Goal: Transaction & Acquisition: Purchase product/service

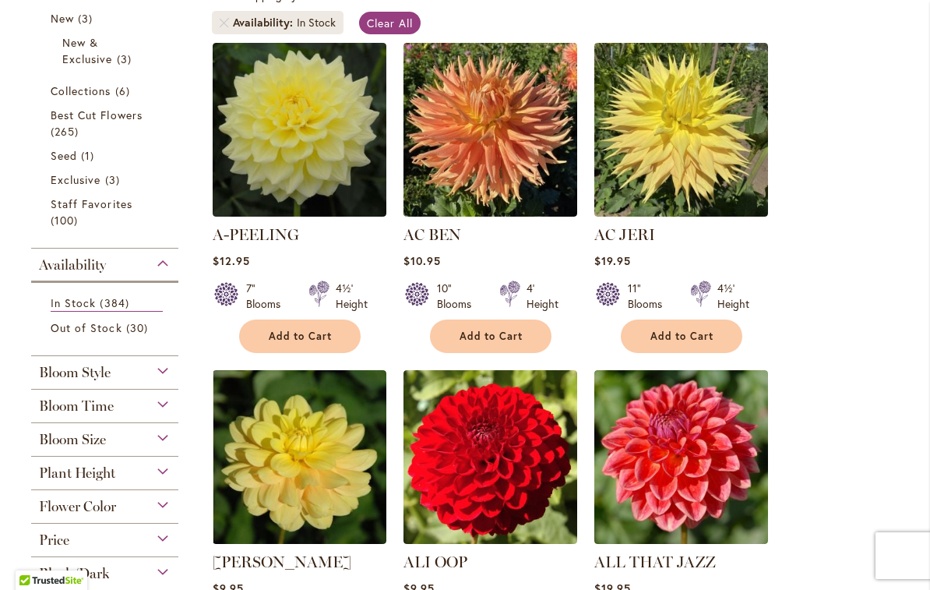
scroll to position [322, 0]
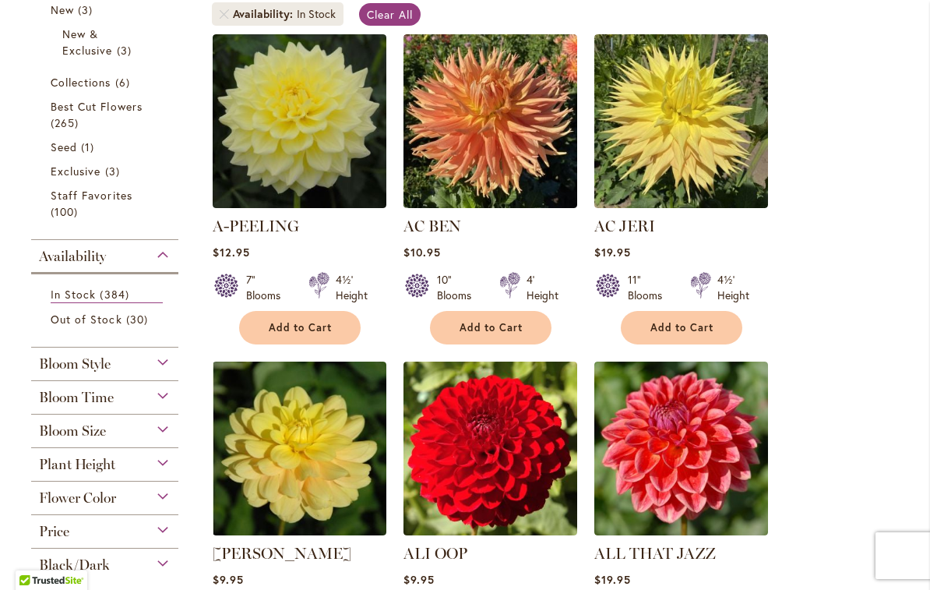
click at [64, 438] on span "Bloom Size" at bounding box center [72, 430] width 67 height 17
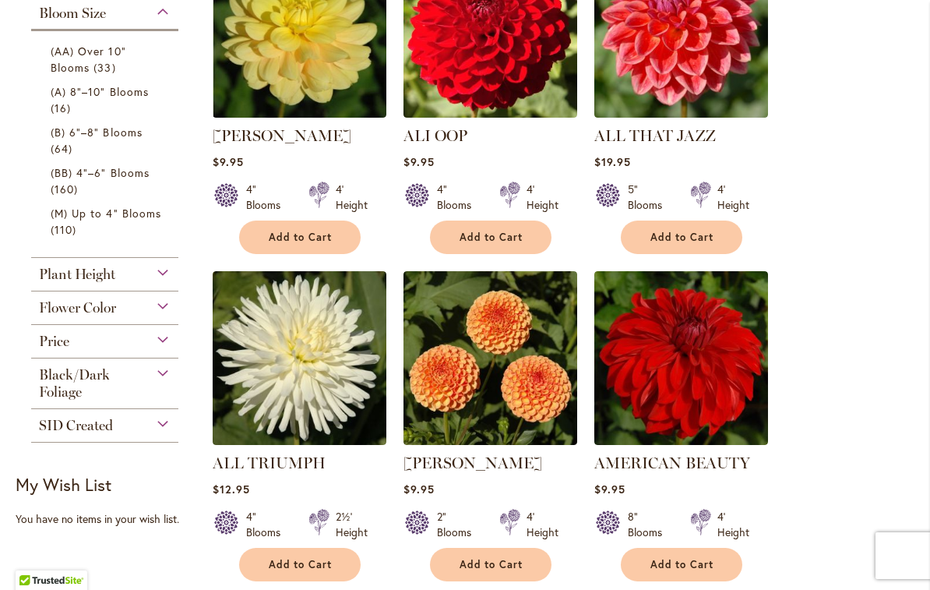
click at [60, 60] on span "(AA) Over 10" Blooms" at bounding box center [89, 59] width 76 height 31
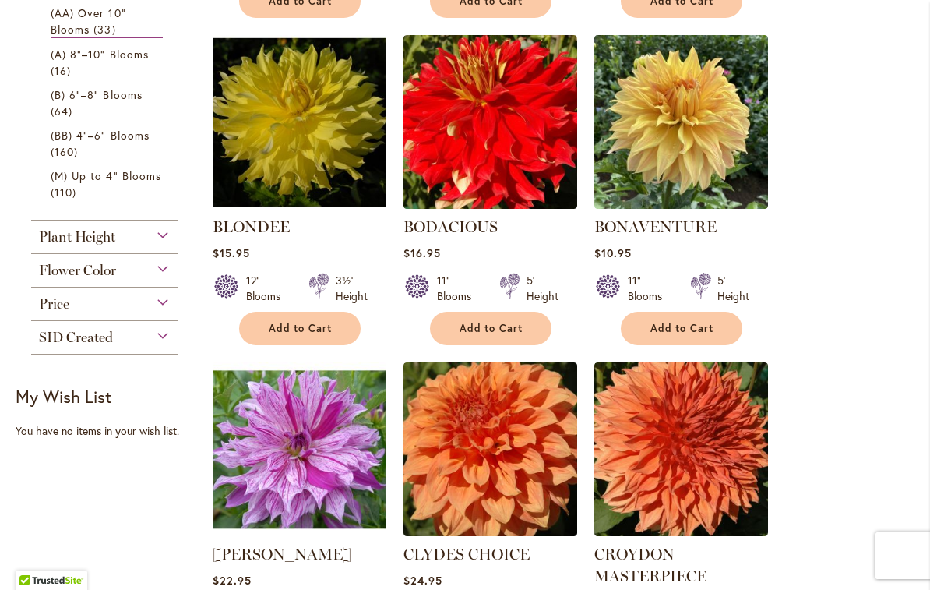
scroll to position [649, 0]
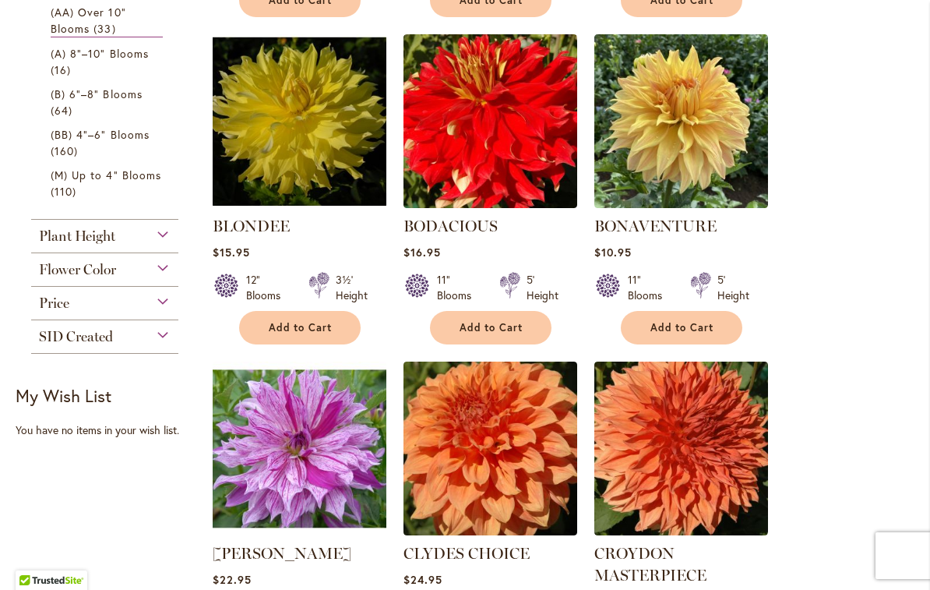
click at [656, 330] on span "Add to Cart" at bounding box center [683, 327] width 64 height 13
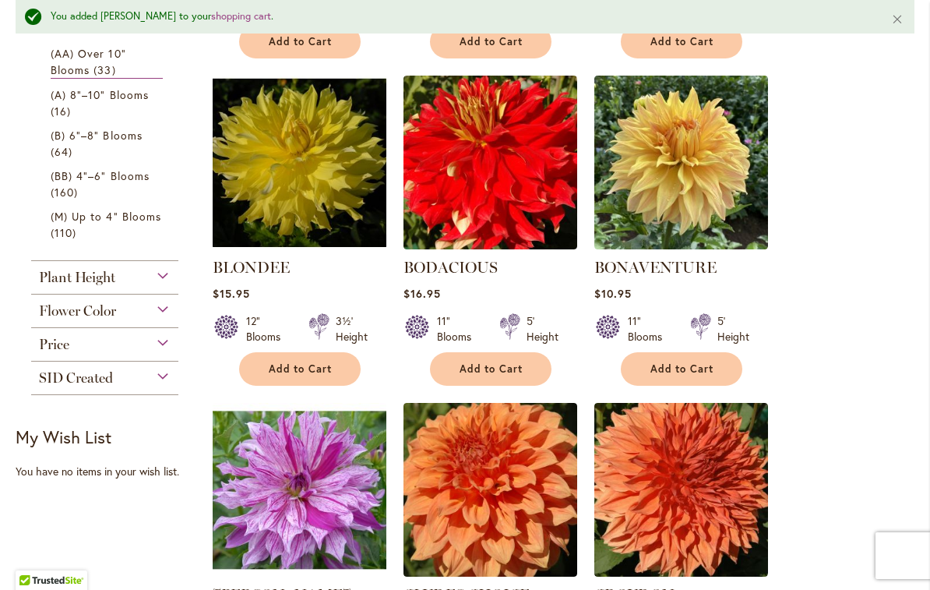
click at [476, 364] on span "Add to Cart" at bounding box center [492, 368] width 64 height 13
click at [482, 369] on span "Add to Cart" at bounding box center [492, 368] width 64 height 13
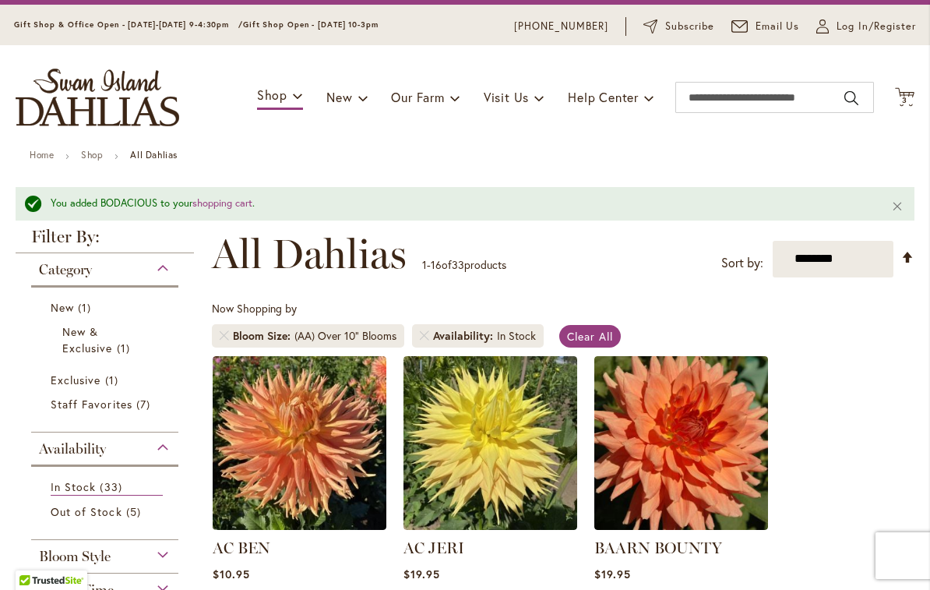
scroll to position [41, 0]
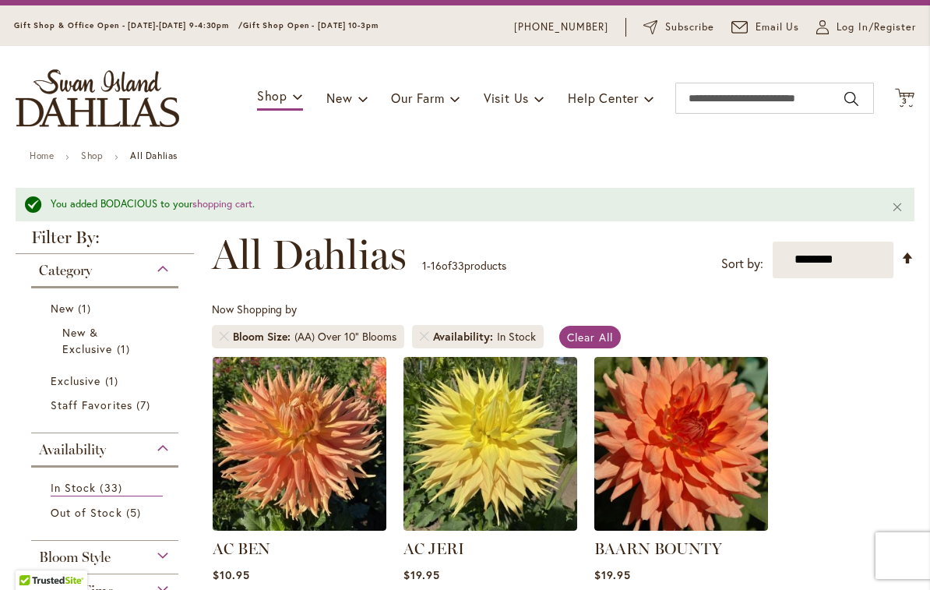
click at [901, 94] on icon "Cart .cls-1 { fill: #231f20; }" at bounding box center [904, 97] width 19 height 19
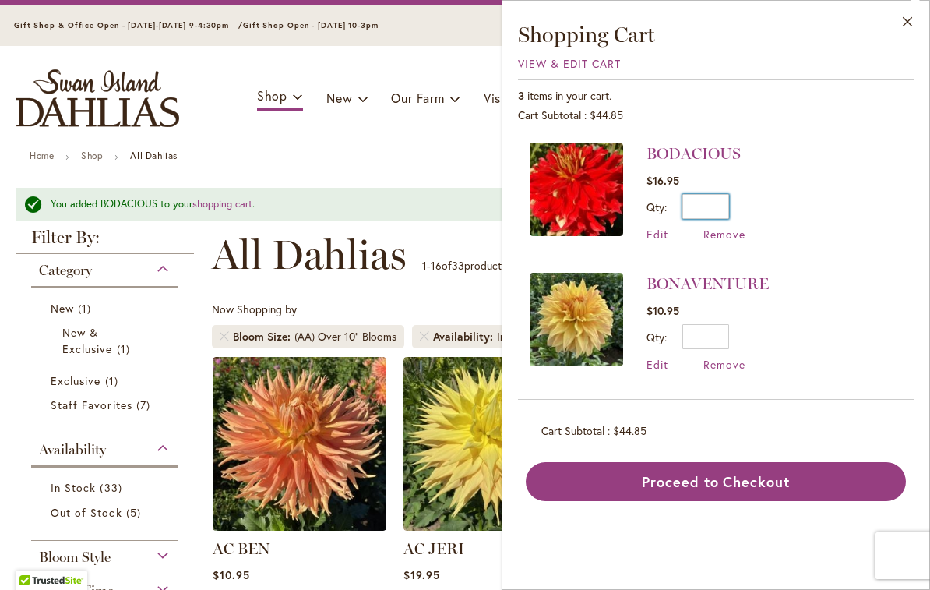
click at [713, 197] on input "*" at bounding box center [706, 206] width 47 height 25
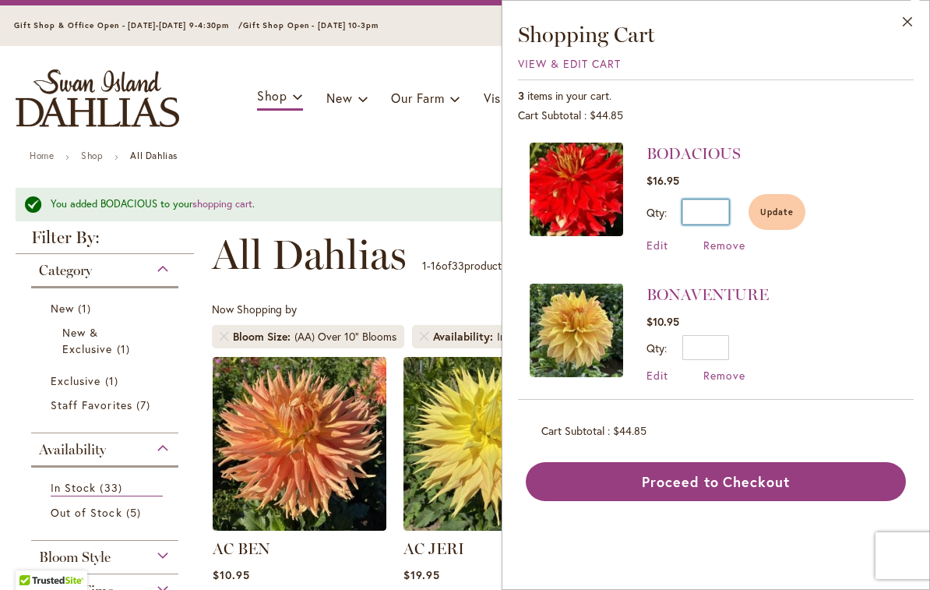
type input "*"
click at [779, 203] on button "Update" at bounding box center [777, 212] width 57 height 36
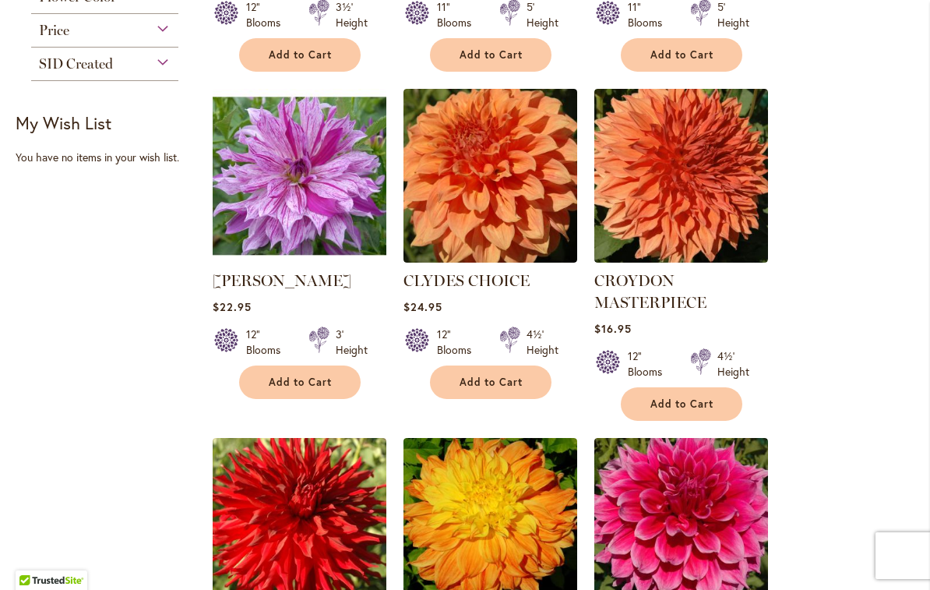
scroll to position [923, 0]
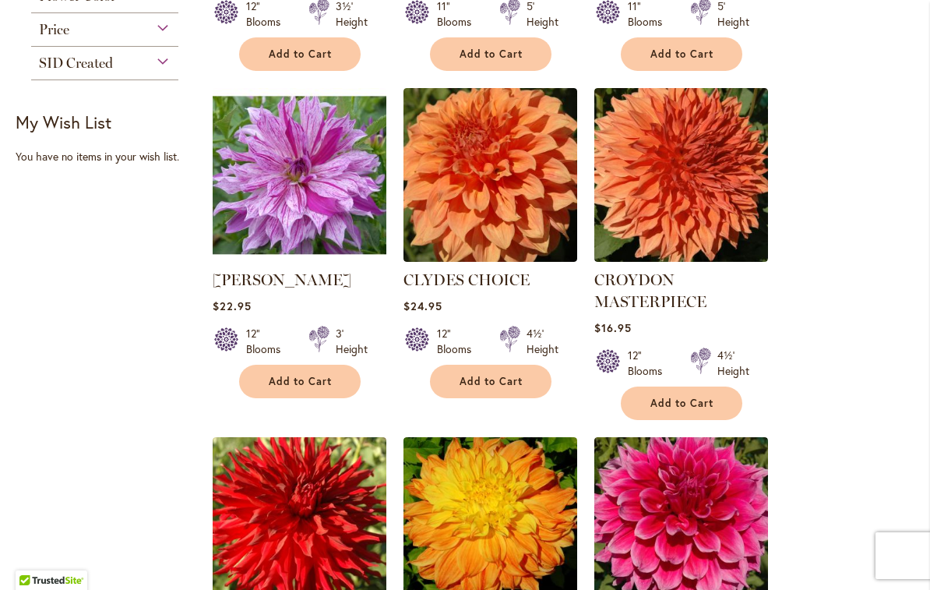
click at [670, 397] on span "Add to Cart" at bounding box center [683, 403] width 64 height 13
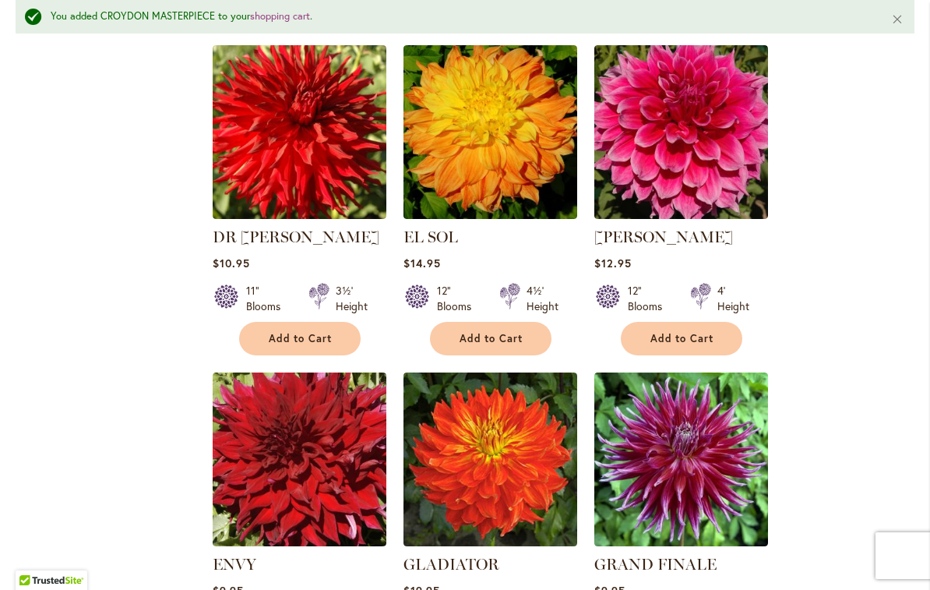
scroll to position [1360, 0]
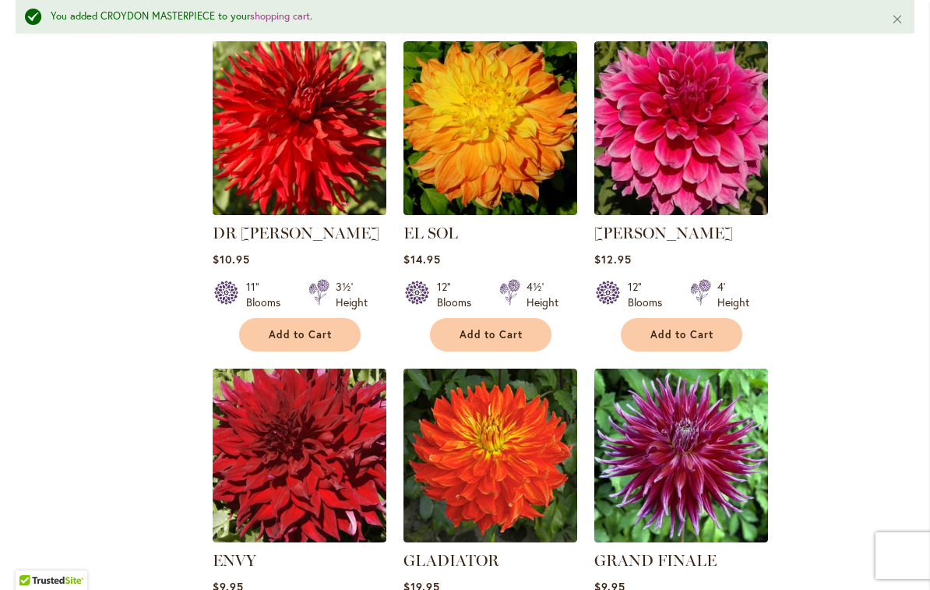
click at [489, 337] on span "Add to Cart" at bounding box center [492, 334] width 64 height 13
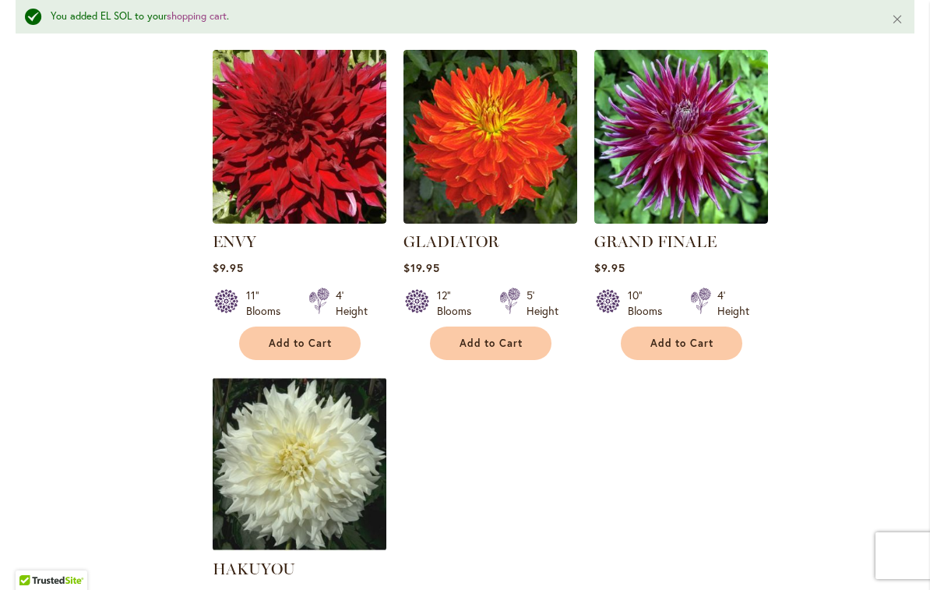
scroll to position [1676, 0]
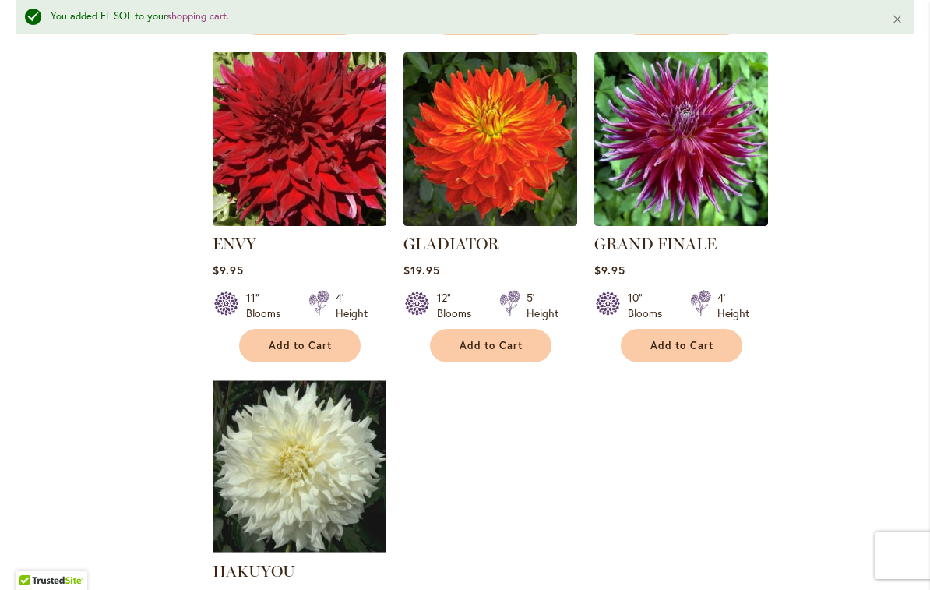
click at [303, 342] on span "Add to Cart" at bounding box center [301, 345] width 64 height 13
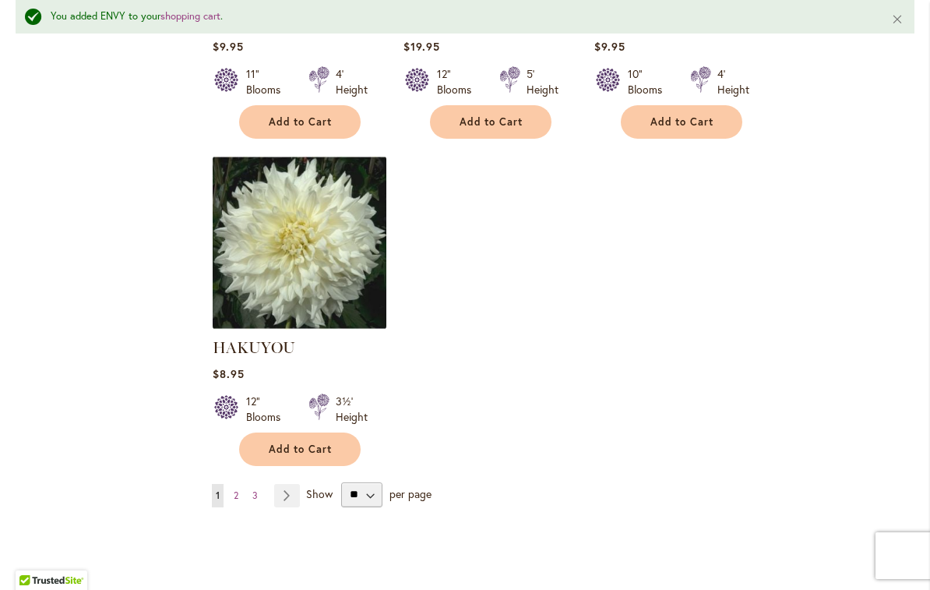
scroll to position [1905, 0]
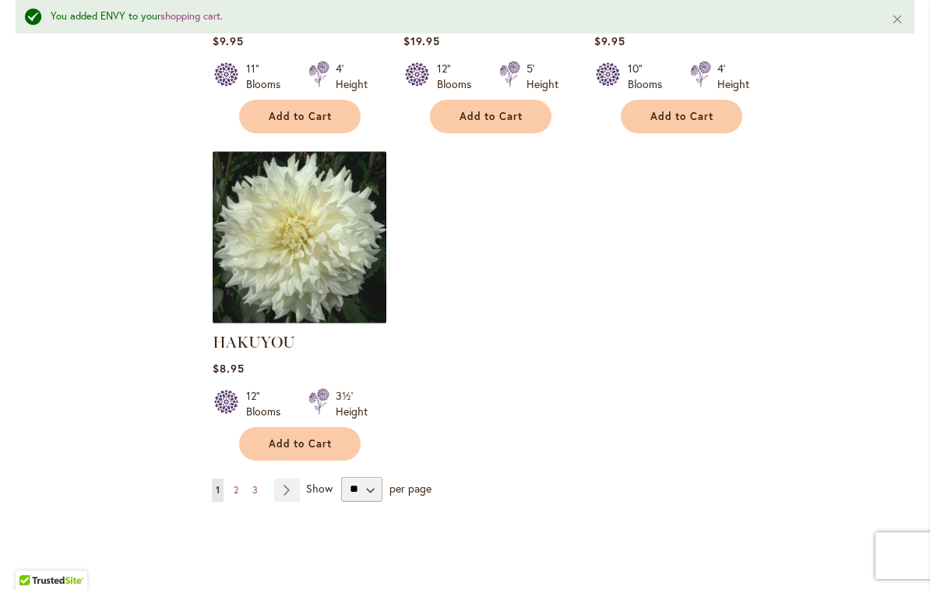
click at [305, 445] on span "Add to Cart" at bounding box center [301, 443] width 64 height 13
click at [282, 489] on link "Page Next" at bounding box center [287, 489] width 26 height 23
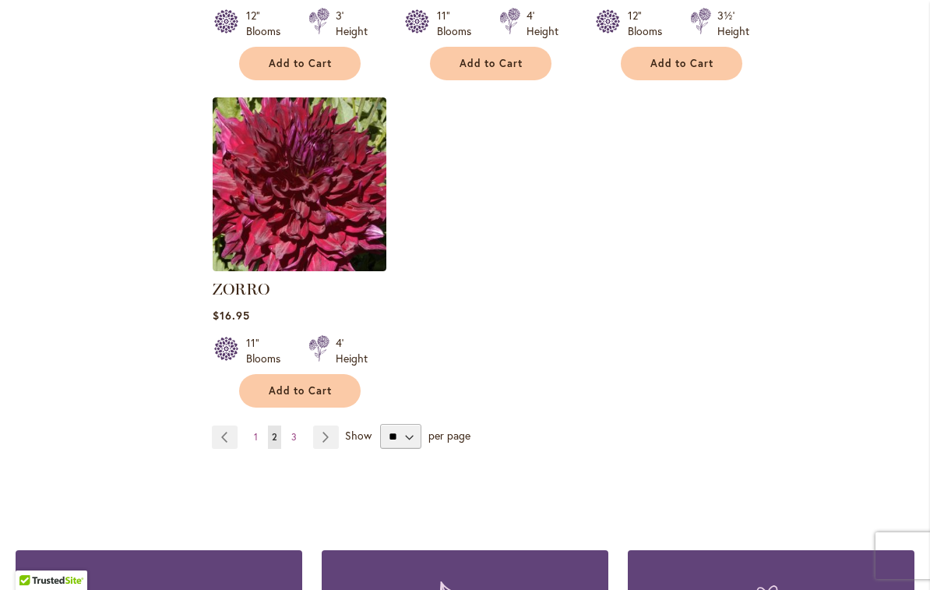
scroll to position [1919, 0]
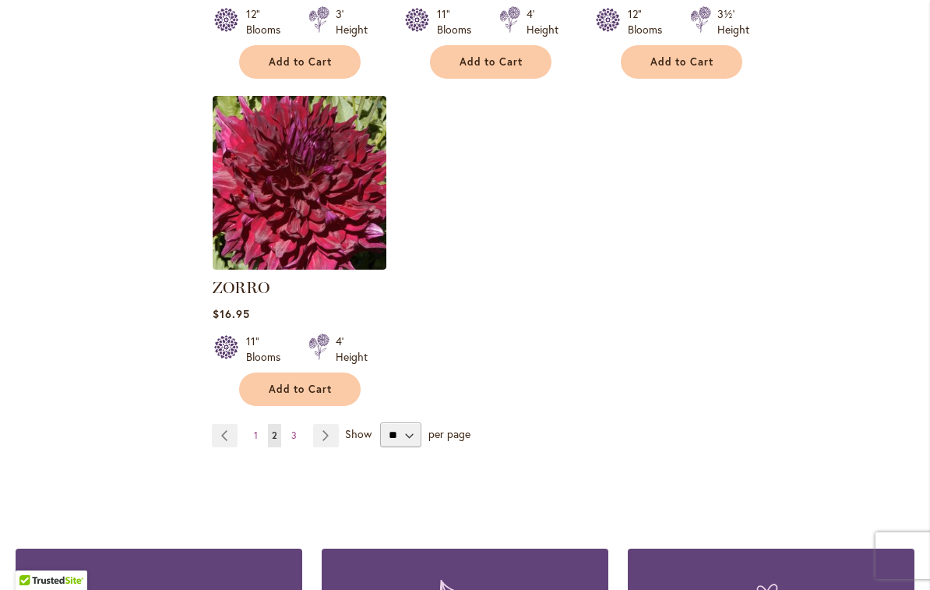
click at [329, 424] on link "Page Next" at bounding box center [326, 435] width 26 height 23
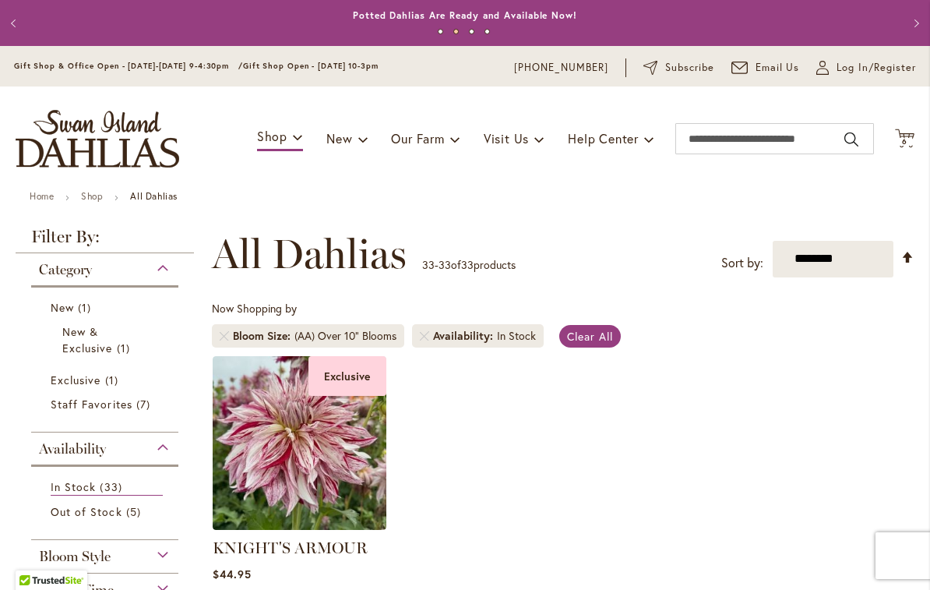
click at [262, 340] on span "Bloom Size" at bounding box center [264, 336] width 62 height 16
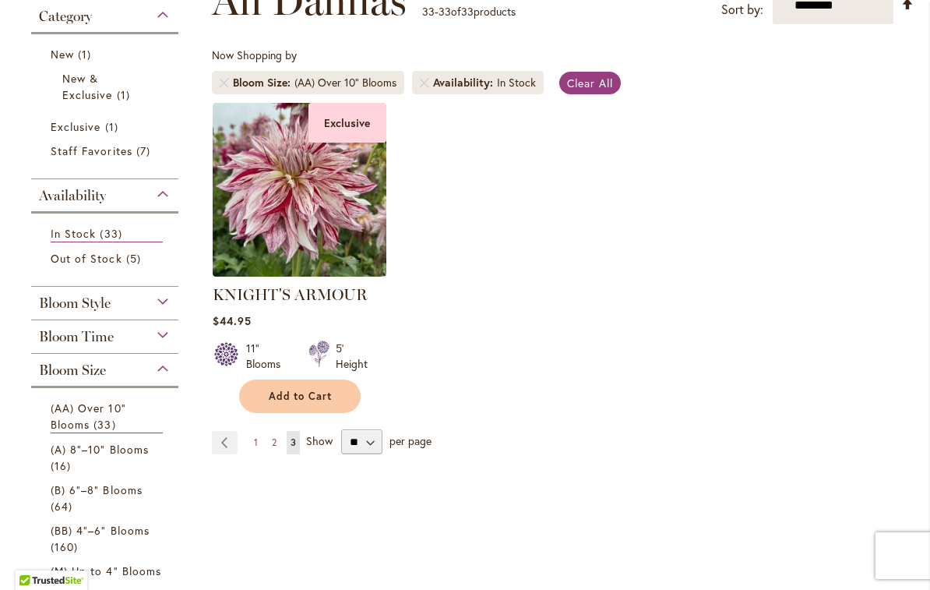
scroll to position [259, 0]
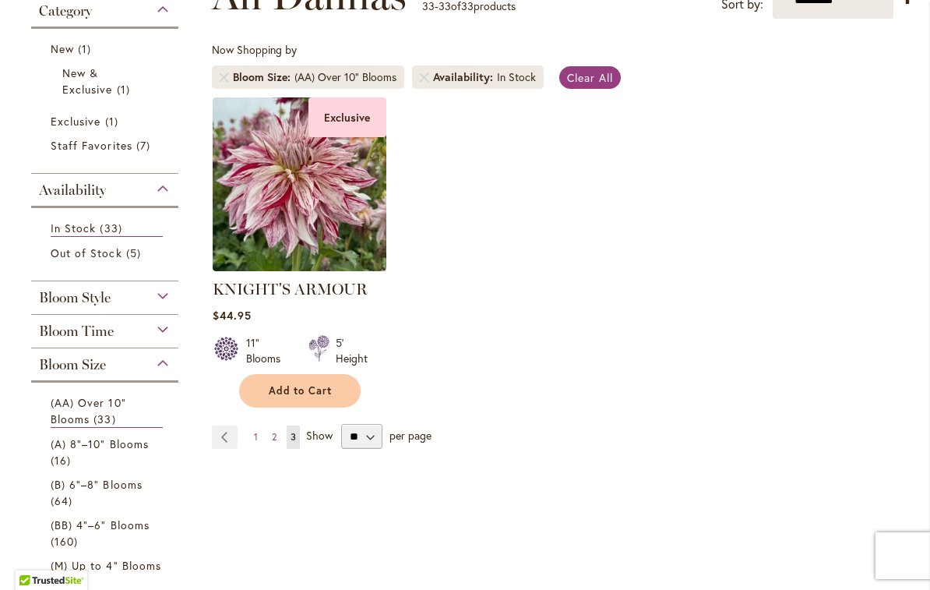
click at [72, 451] on span "(A) 8"–10" Blooms" at bounding box center [100, 443] width 98 height 15
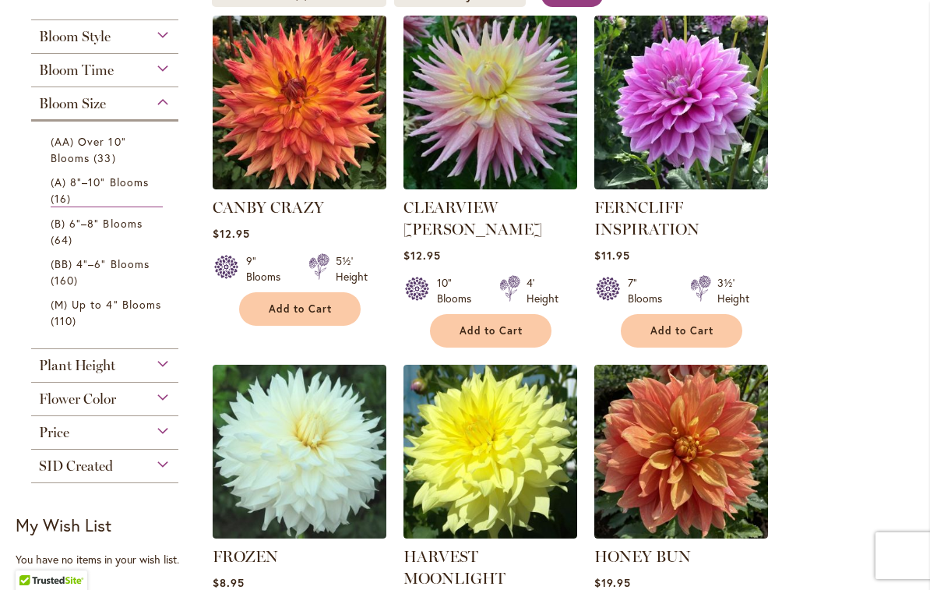
scroll to position [341, 0]
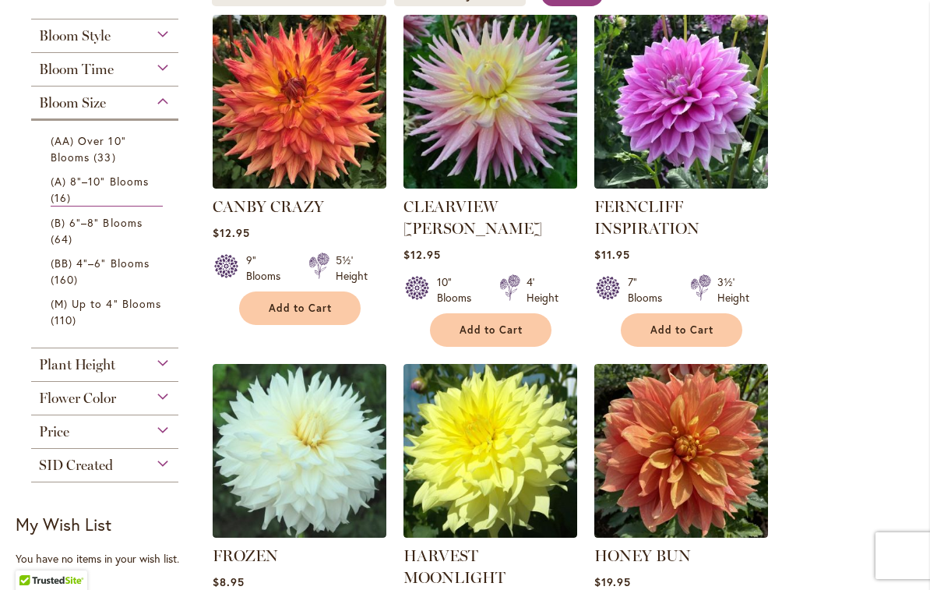
click at [475, 323] on span "Add to Cart" at bounding box center [492, 329] width 64 height 13
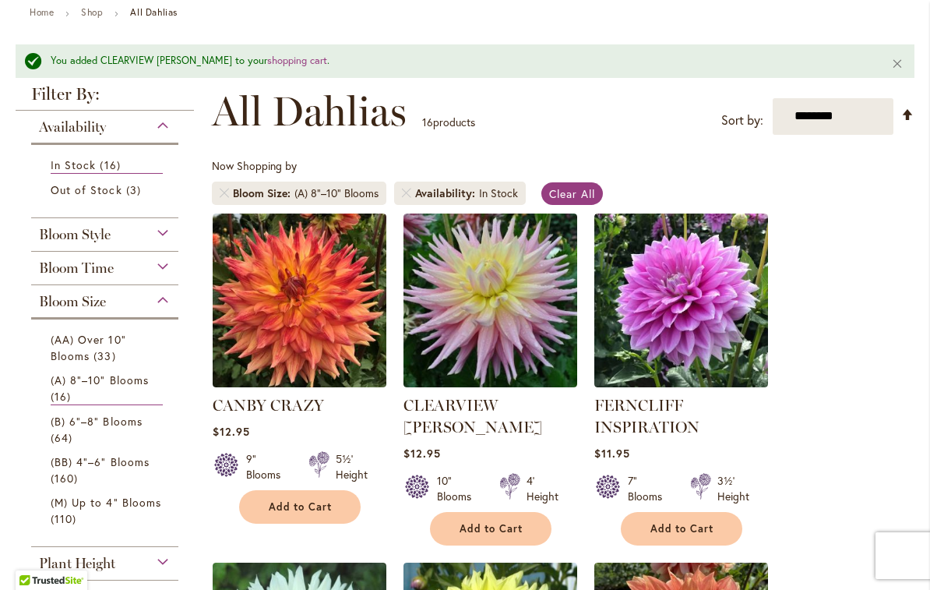
scroll to position [199, 0]
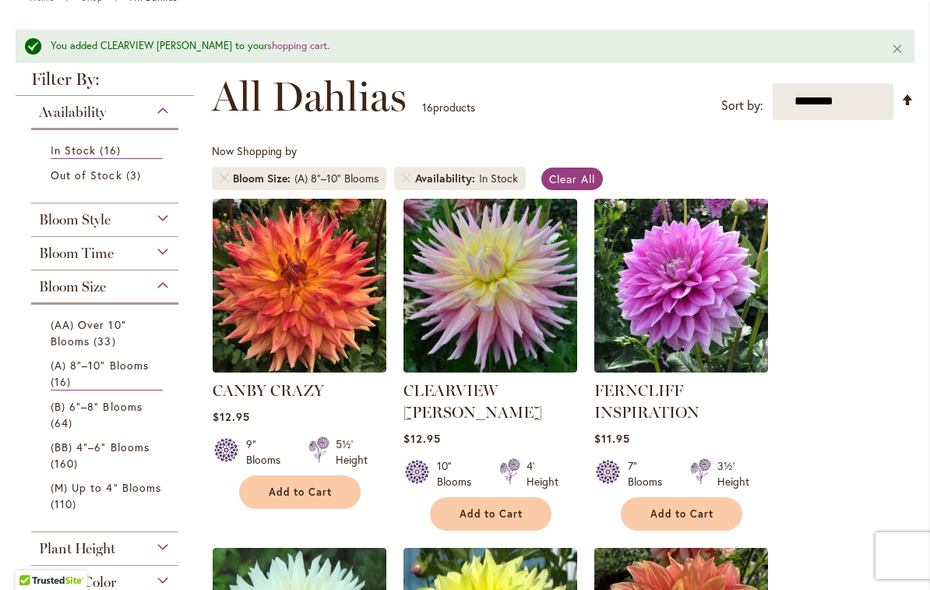
click at [507, 498] on button "Add to Cart" at bounding box center [491, 514] width 122 height 34
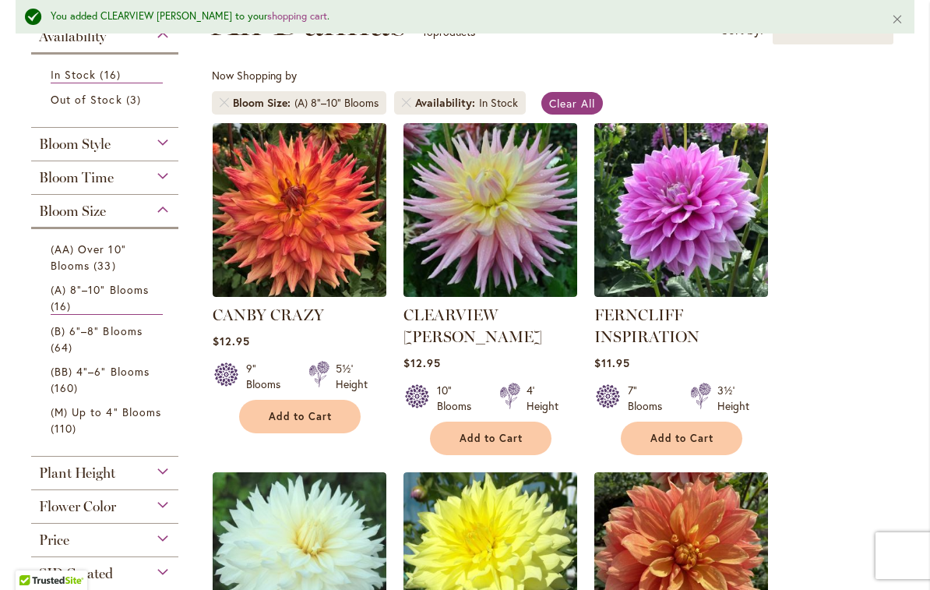
scroll to position [276, 0]
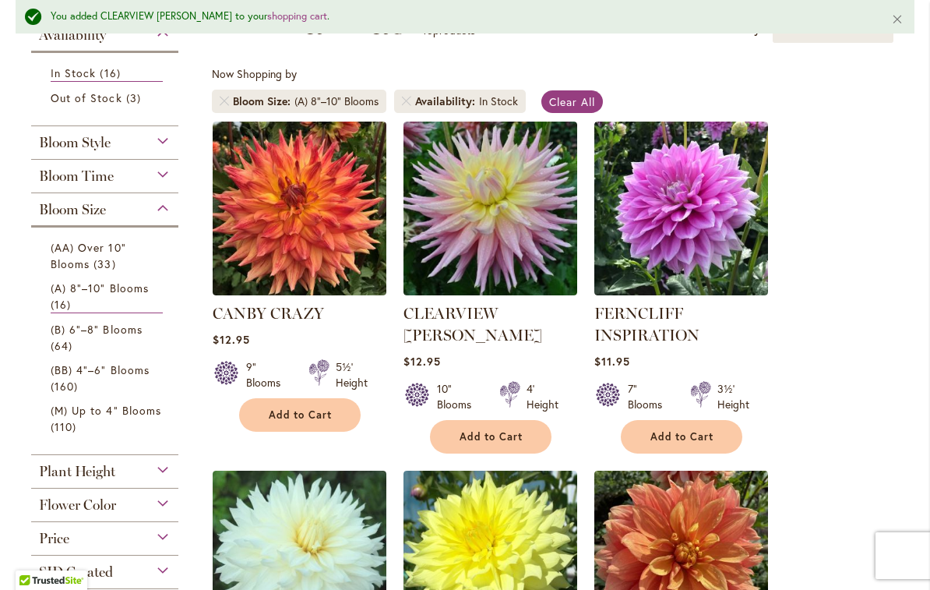
click at [679, 447] on button "Add to Cart" at bounding box center [682, 437] width 122 height 34
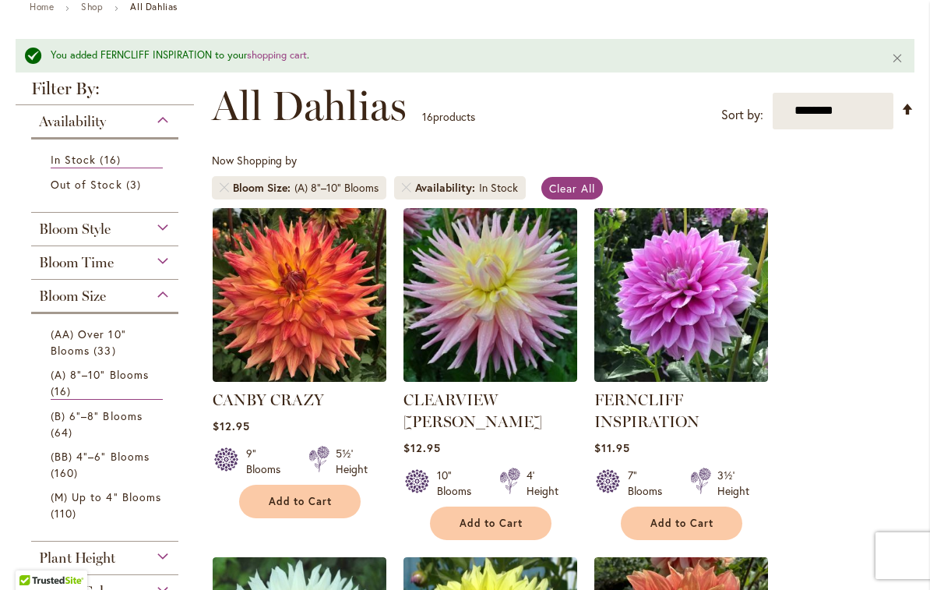
scroll to position [189, 0]
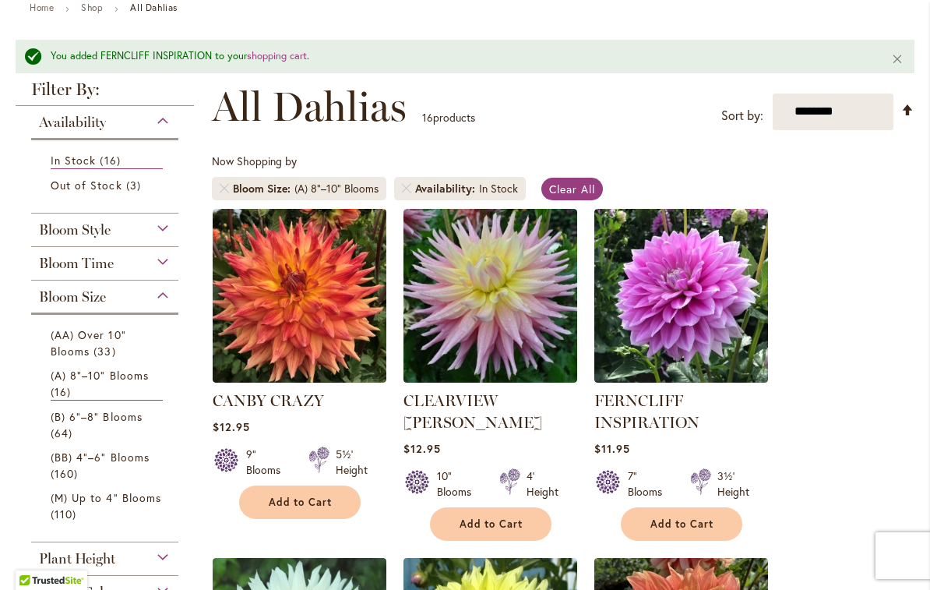
click at [685, 521] on span "Add to Cart" at bounding box center [683, 523] width 64 height 13
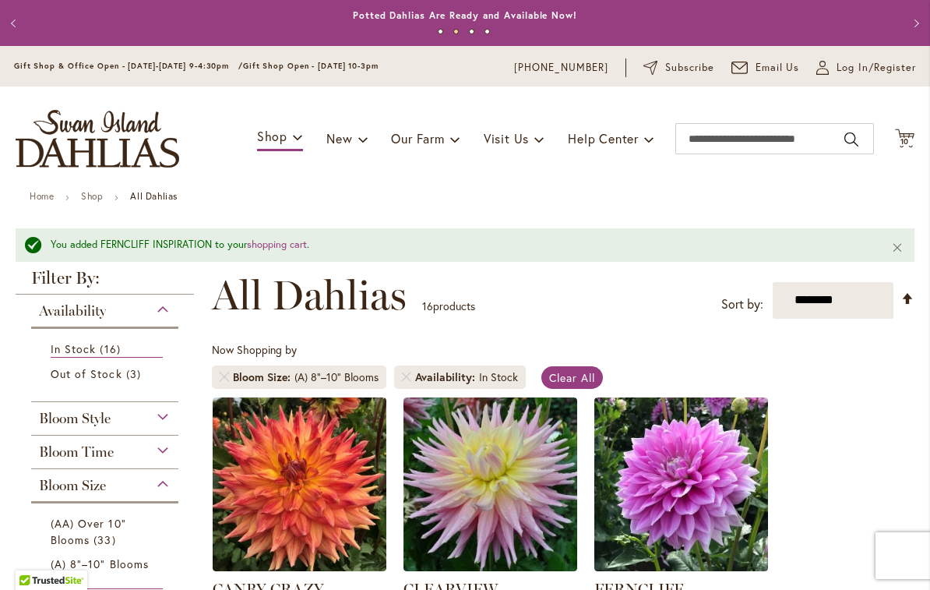
scroll to position [0, 0]
click at [896, 137] on icon "Cart .cls-1 { fill: #231f20; }" at bounding box center [904, 138] width 19 height 19
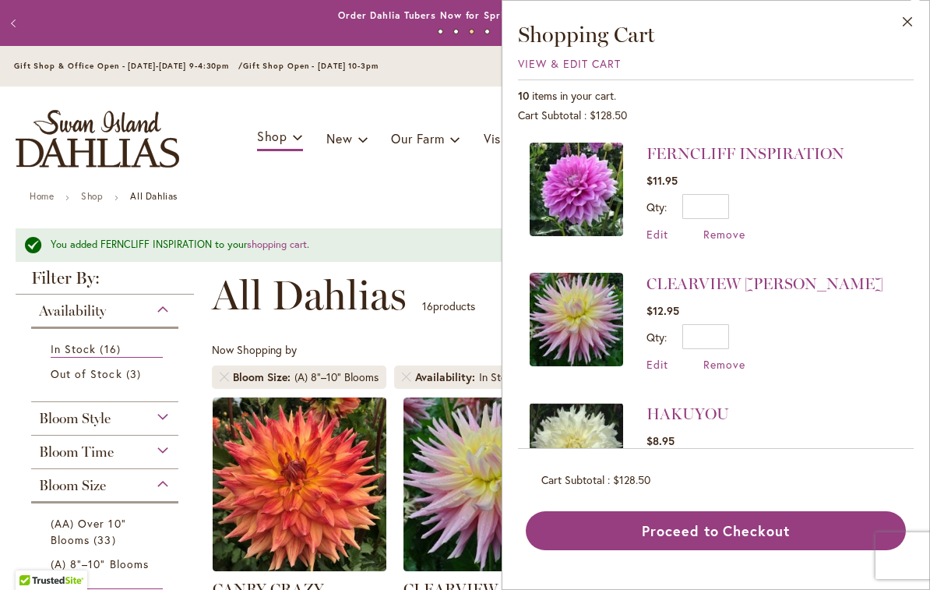
click at [648, 362] on span "Edit" at bounding box center [658, 364] width 22 height 15
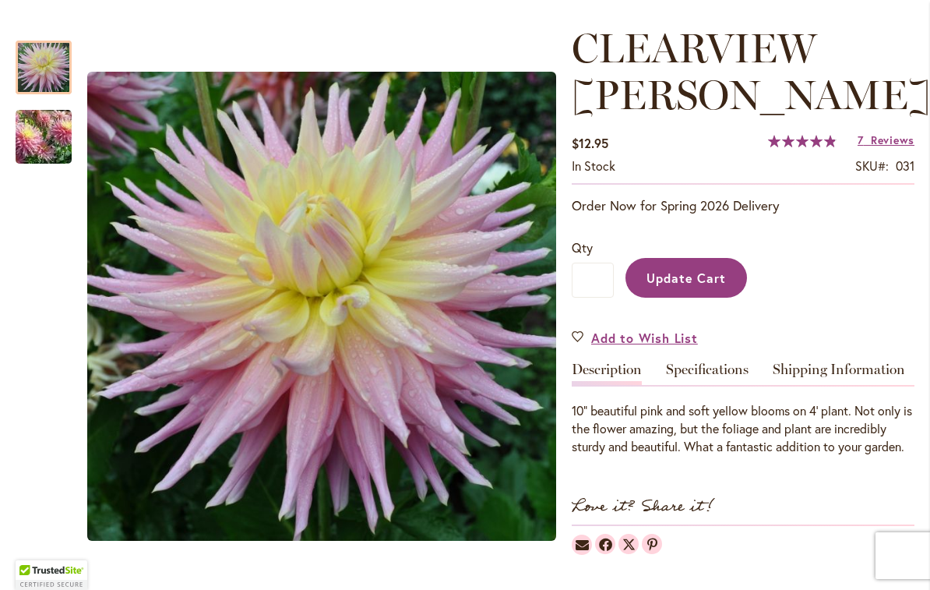
scroll to position [206, 0]
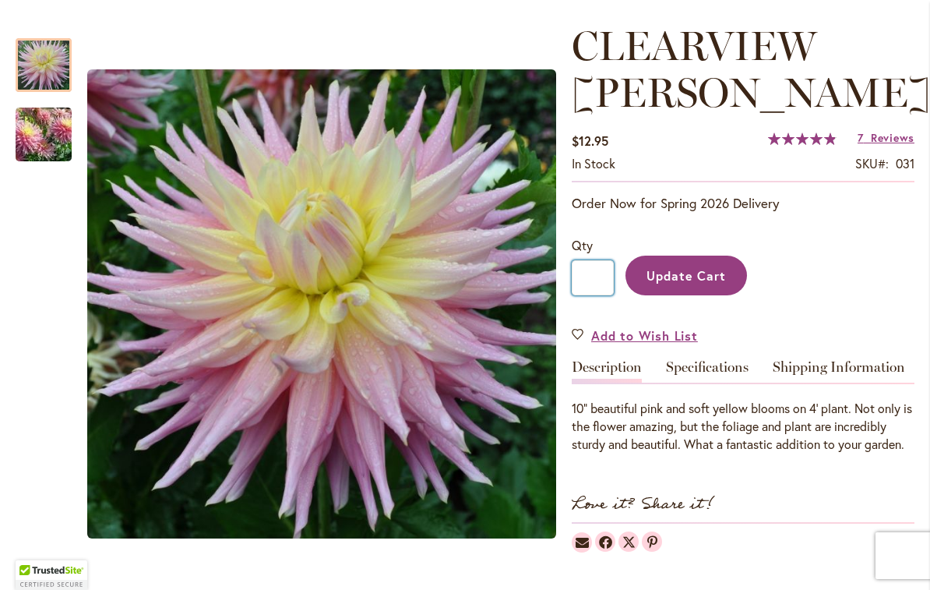
click at [587, 271] on input "*" at bounding box center [593, 277] width 42 height 35
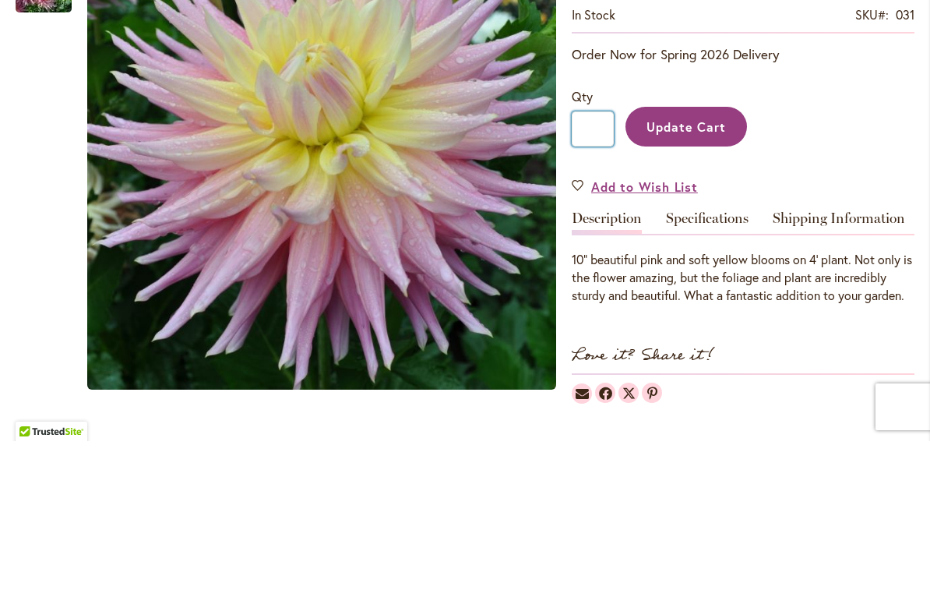
type input "*"
click at [686, 267] on span "Update Cart" at bounding box center [687, 275] width 80 height 16
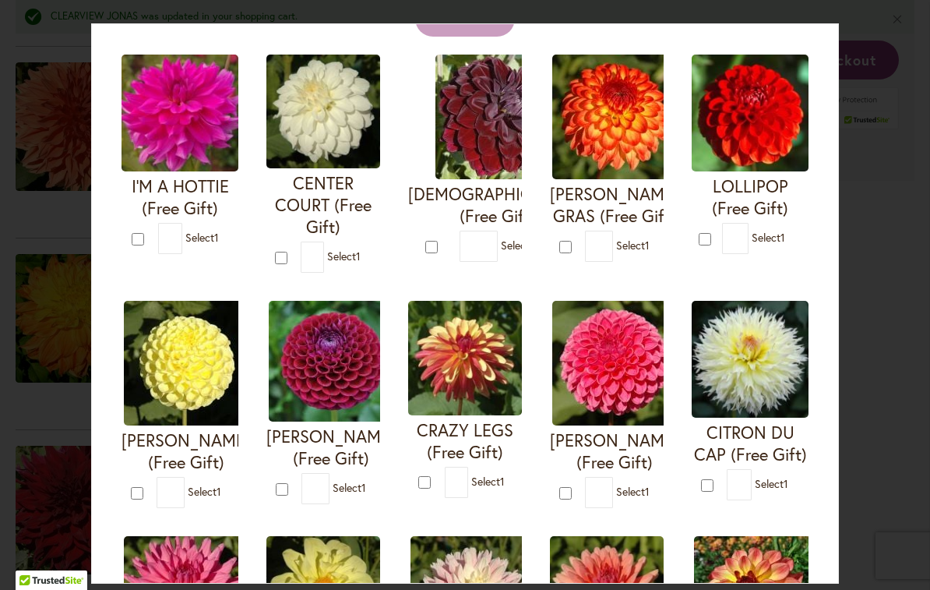
scroll to position [138, 0]
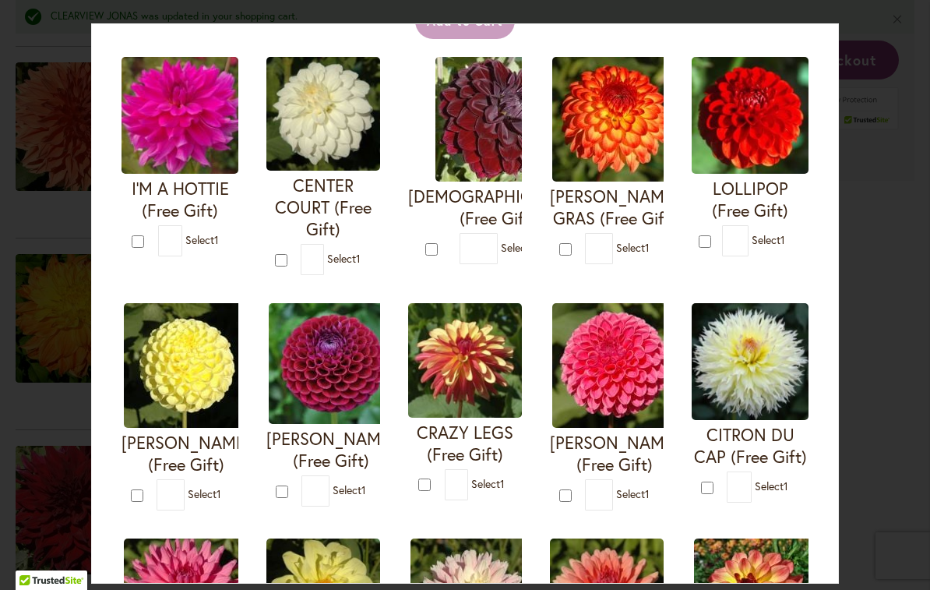
click at [599, 115] on img at bounding box center [615, 119] width 125 height 125
type input "*"
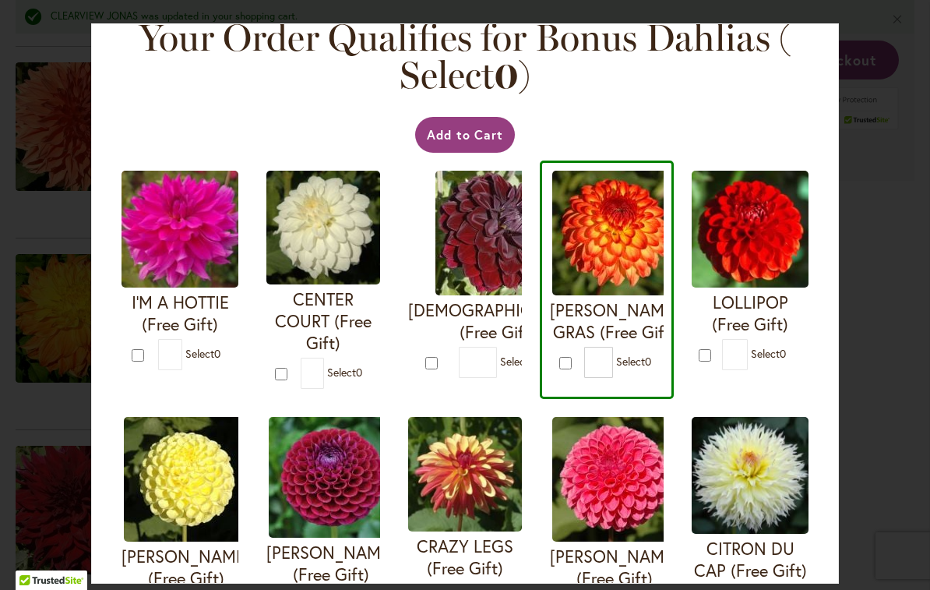
scroll to position [14, 0]
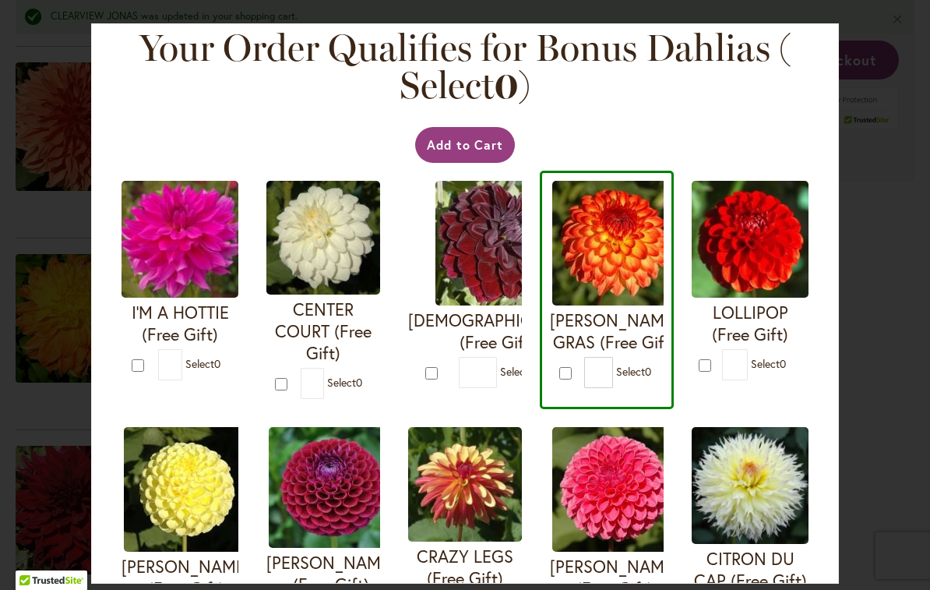
click at [461, 139] on button "Add to Cart" at bounding box center [465, 145] width 101 height 36
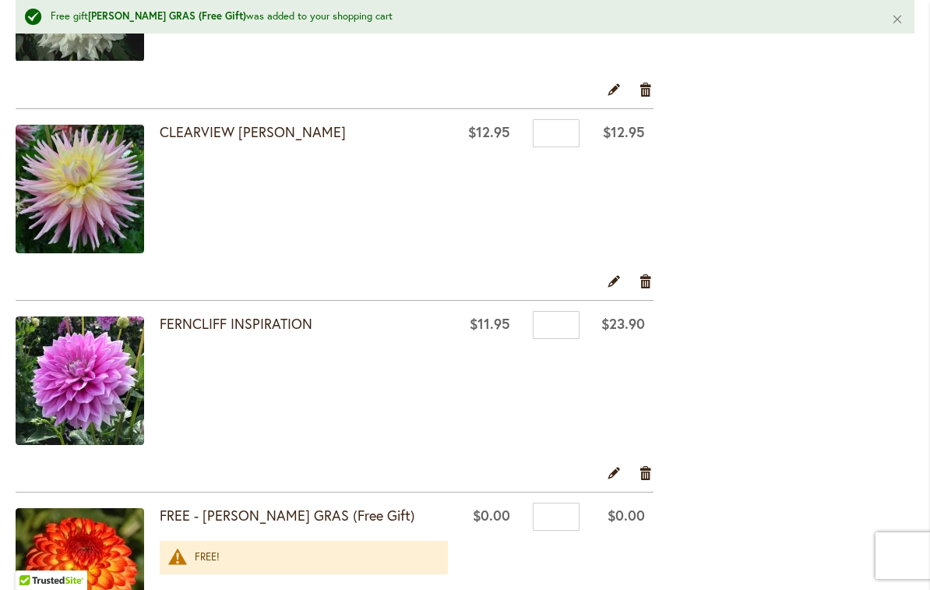
scroll to position [1398, 0]
click at [560, 319] on input "*" at bounding box center [556, 325] width 47 height 28
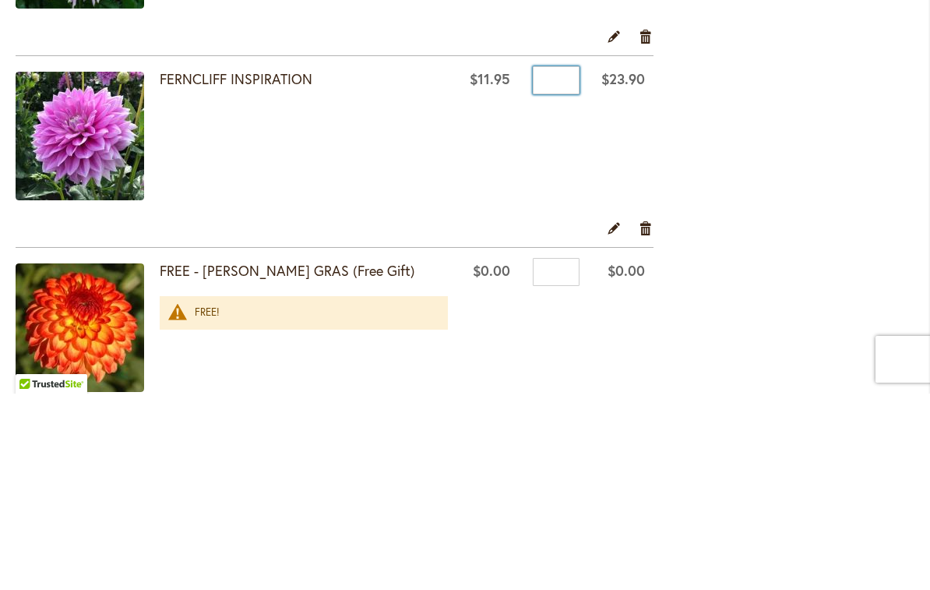
scroll to position [1451, 0]
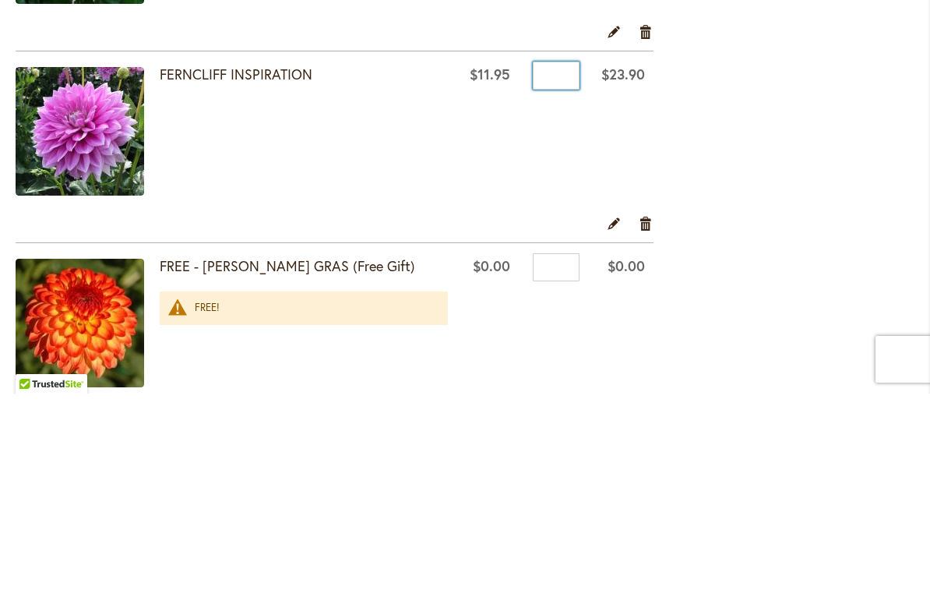
type input "*"
click at [609, 411] on link "Edit" at bounding box center [614, 419] width 15 height 17
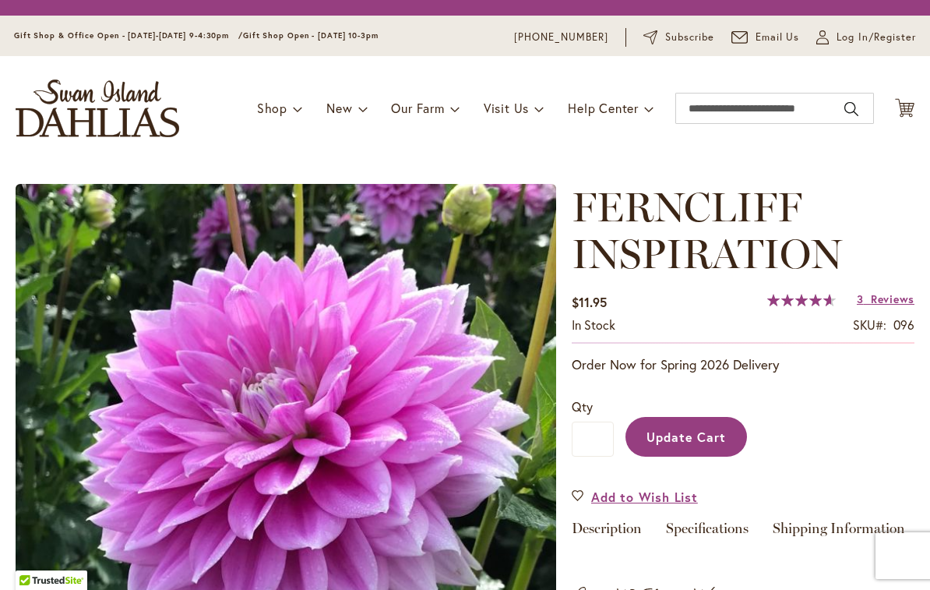
type input "*"
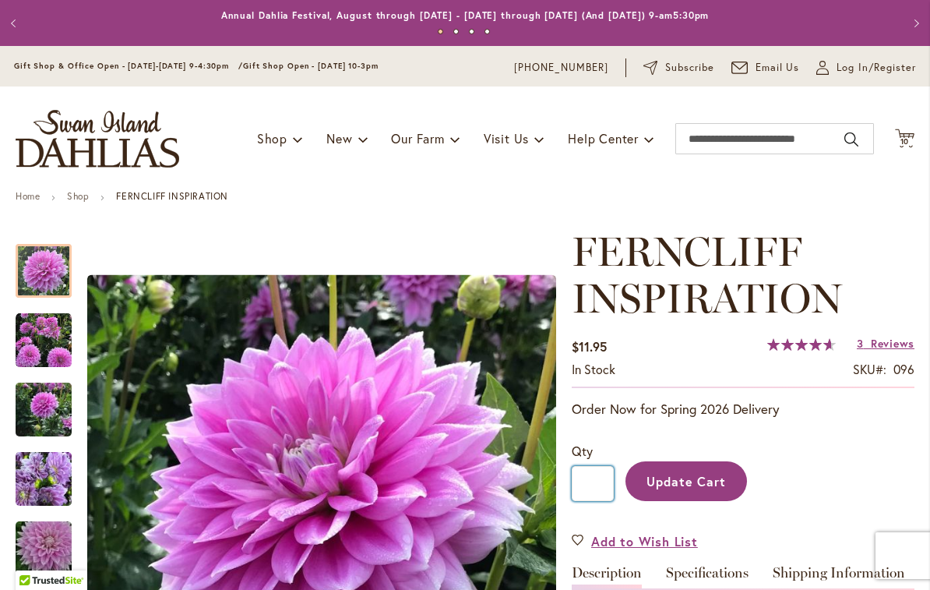
click at [591, 469] on input "*" at bounding box center [593, 483] width 42 height 35
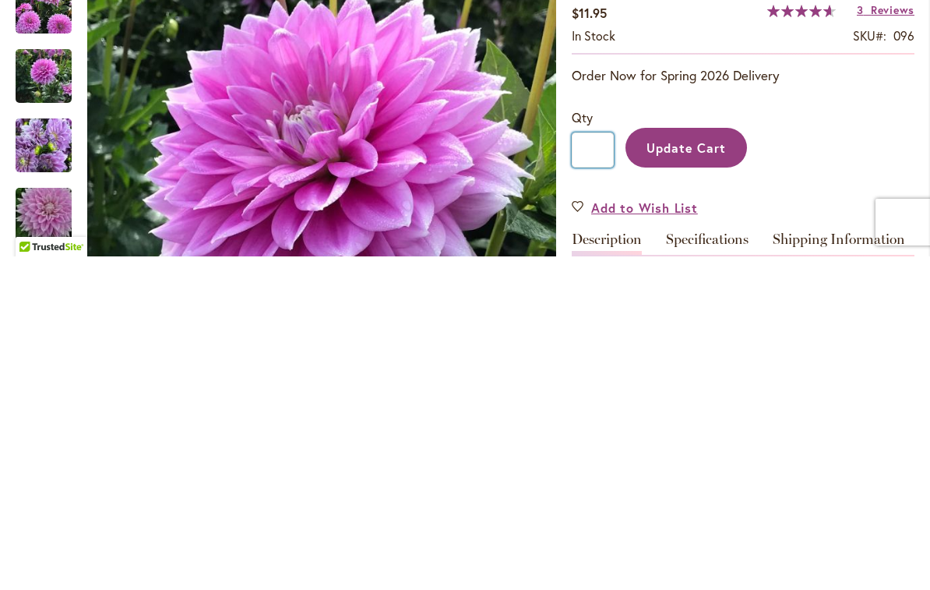
type input "*"
click at [680, 473] on span "Update Cart" at bounding box center [687, 481] width 80 height 16
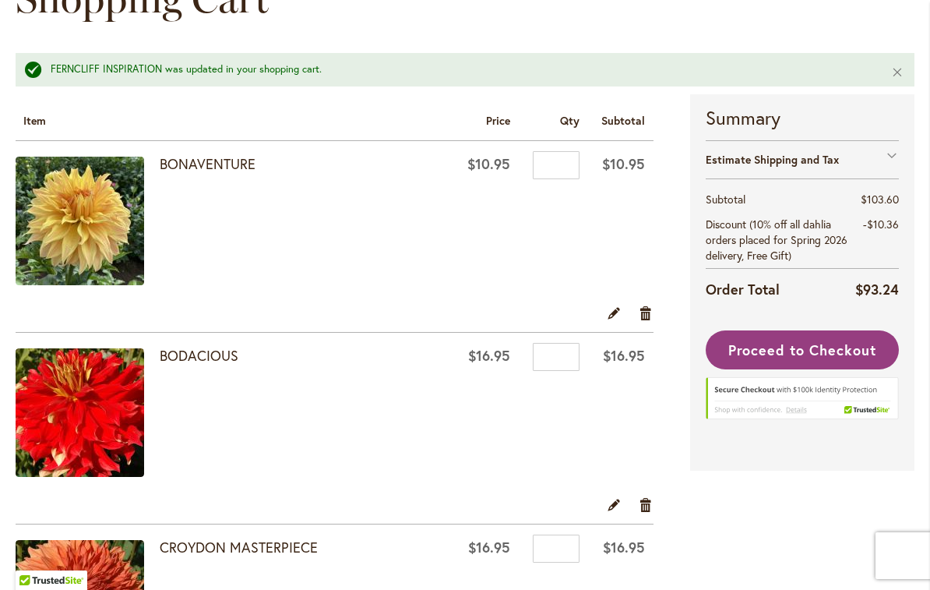
scroll to position [217, 0]
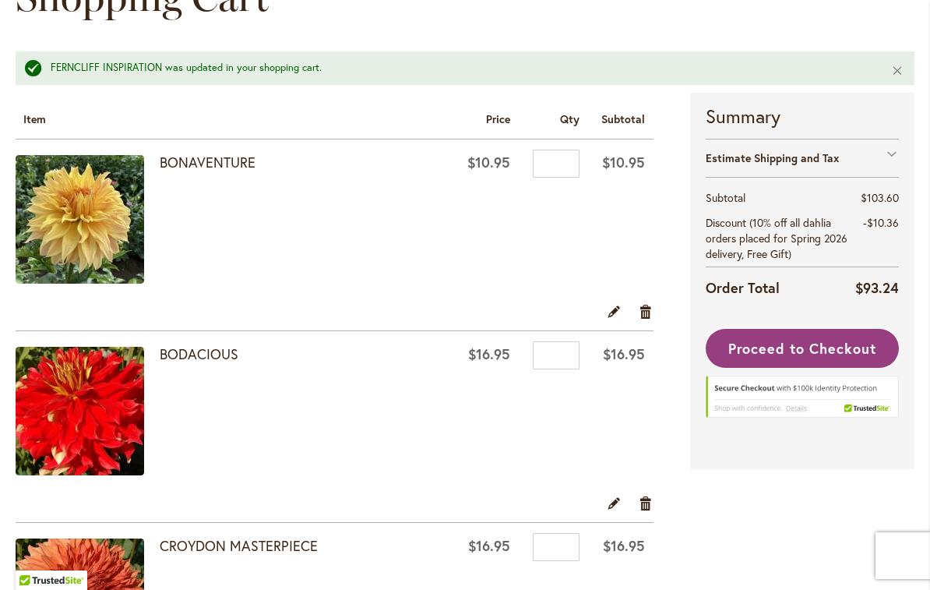
click at [62, 215] on img at bounding box center [80, 219] width 129 height 129
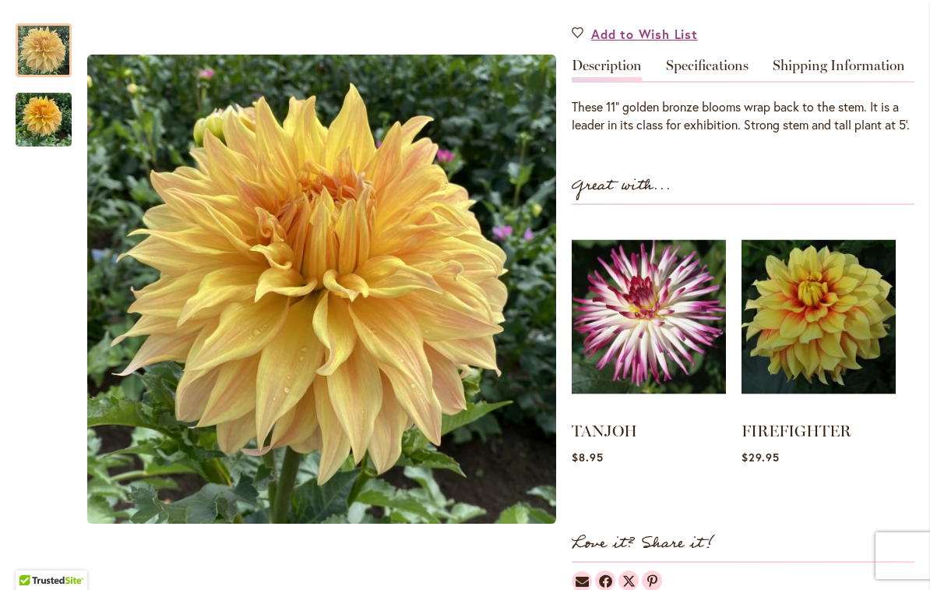
scroll to position [457, 0]
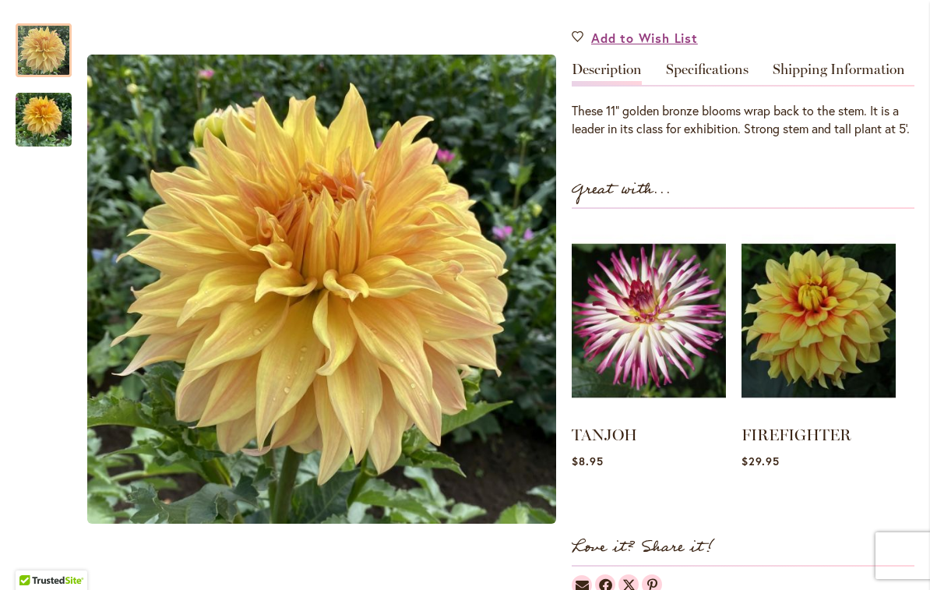
click at [38, 118] on img "Bonaventure" at bounding box center [44, 120] width 56 height 75
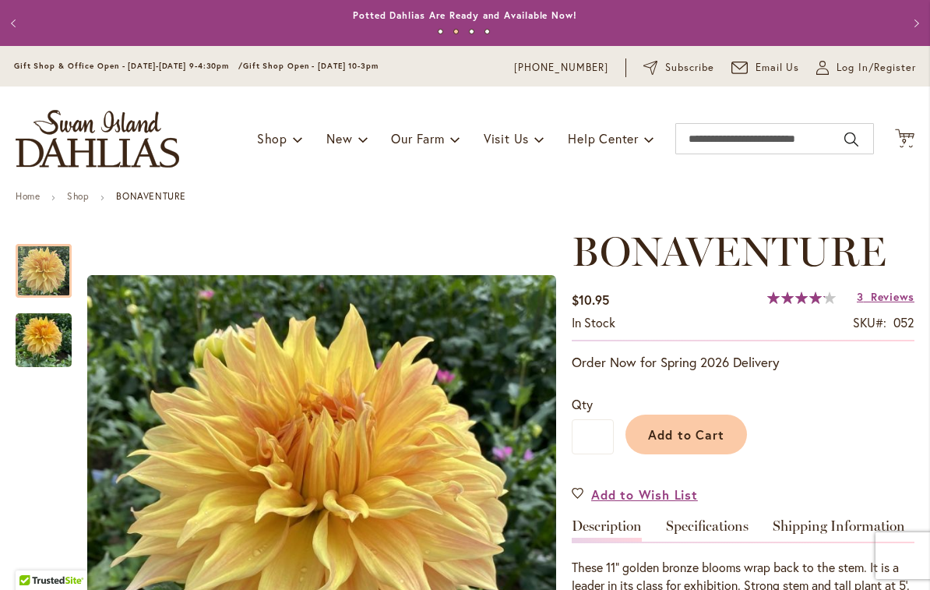
scroll to position [0, 0]
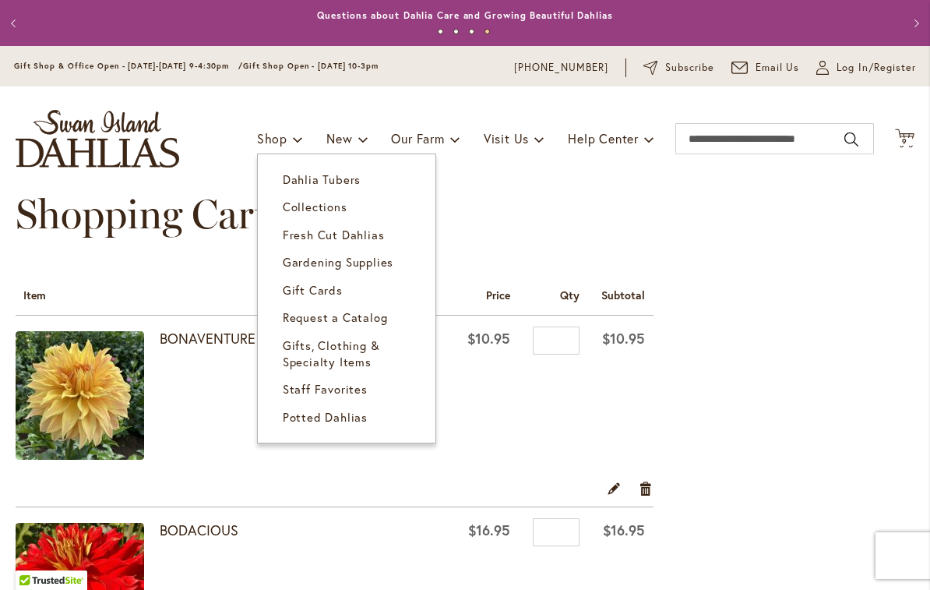
click at [296, 181] on span "Dahlia Tubers" at bounding box center [322, 179] width 78 height 16
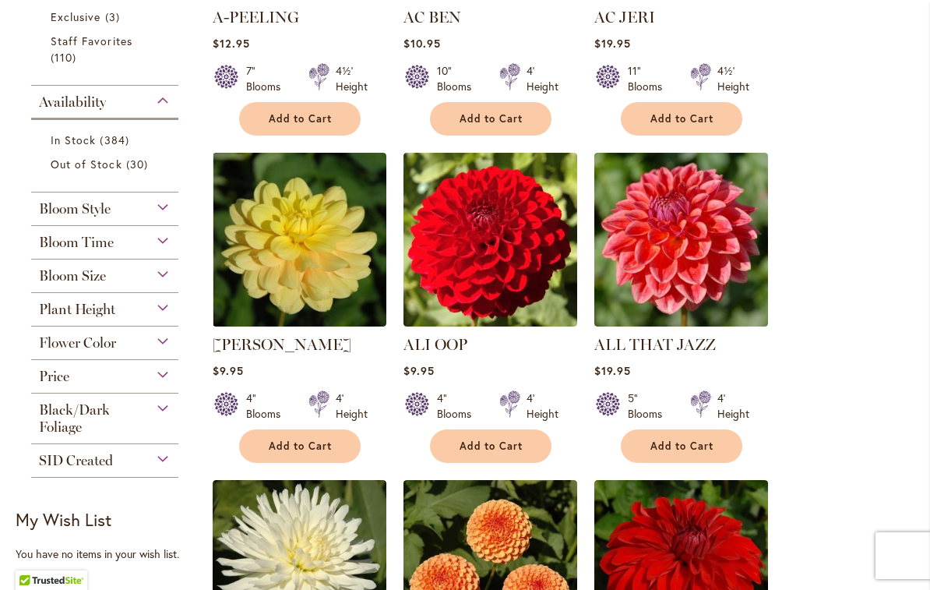
scroll to position [564, 0]
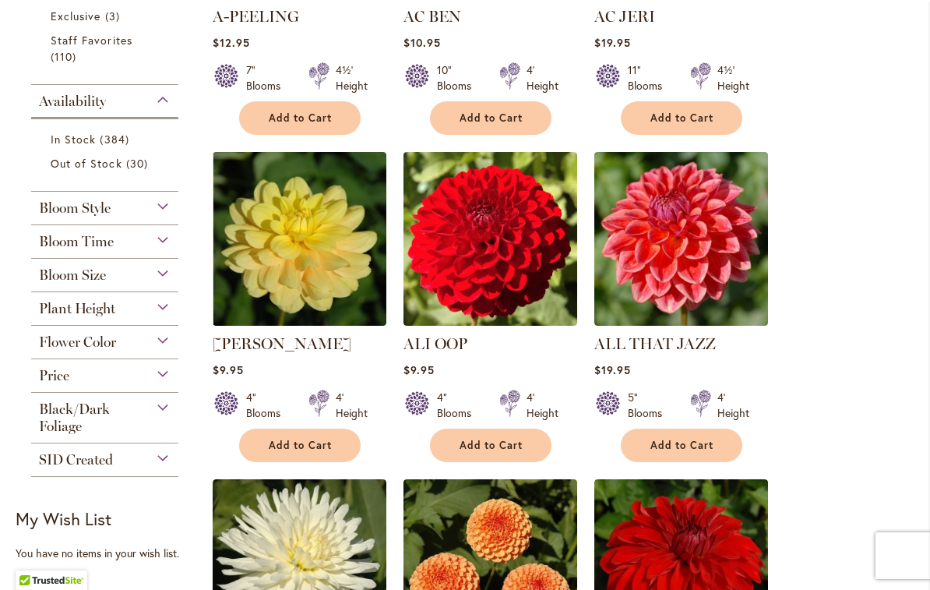
click at [58, 281] on span "Bloom Size" at bounding box center [72, 275] width 67 height 17
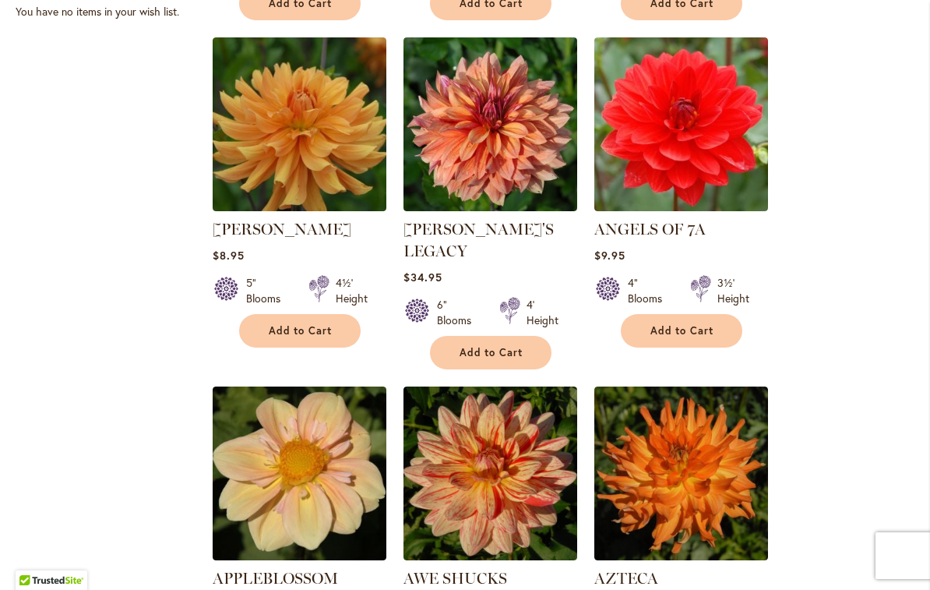
scroll to position [1340, 0]
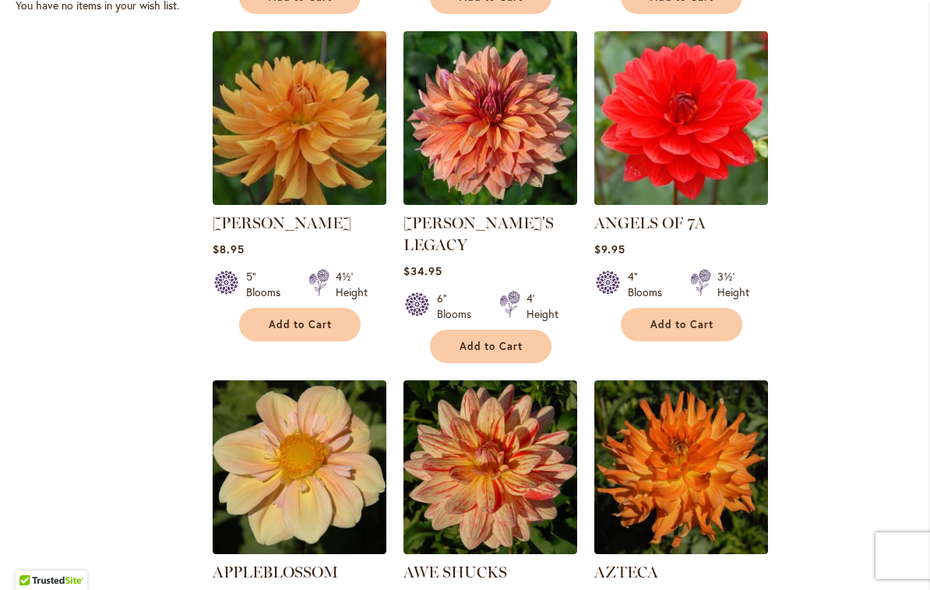
click at [675, 334] on button "Add to Cart" at bounding box center [682, 325] width 122 height 34
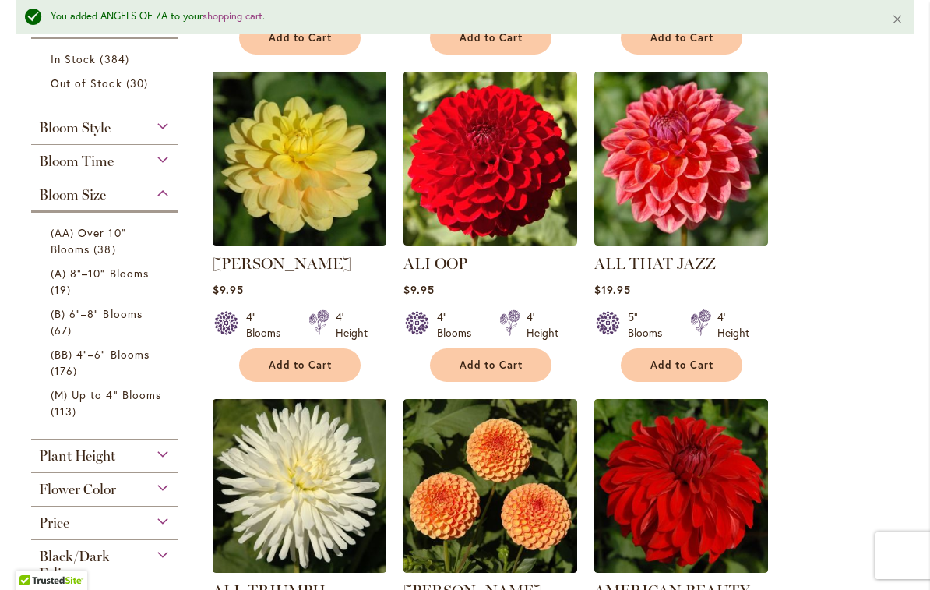
scroll to position [687, 0]
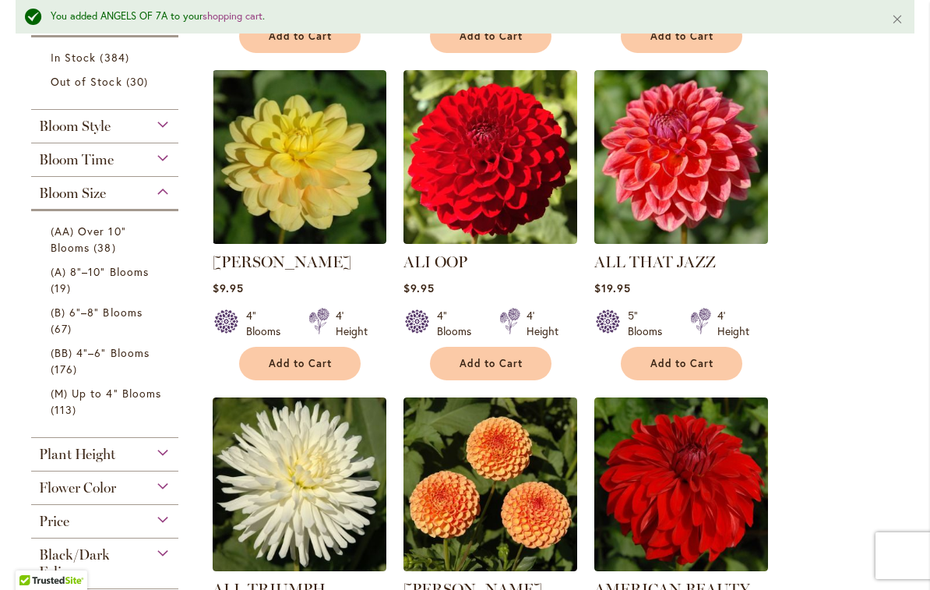
click at [86, 317] on span "(B) 6"–8" Blooms" at bounding box center [97, 312] width 92 height 15
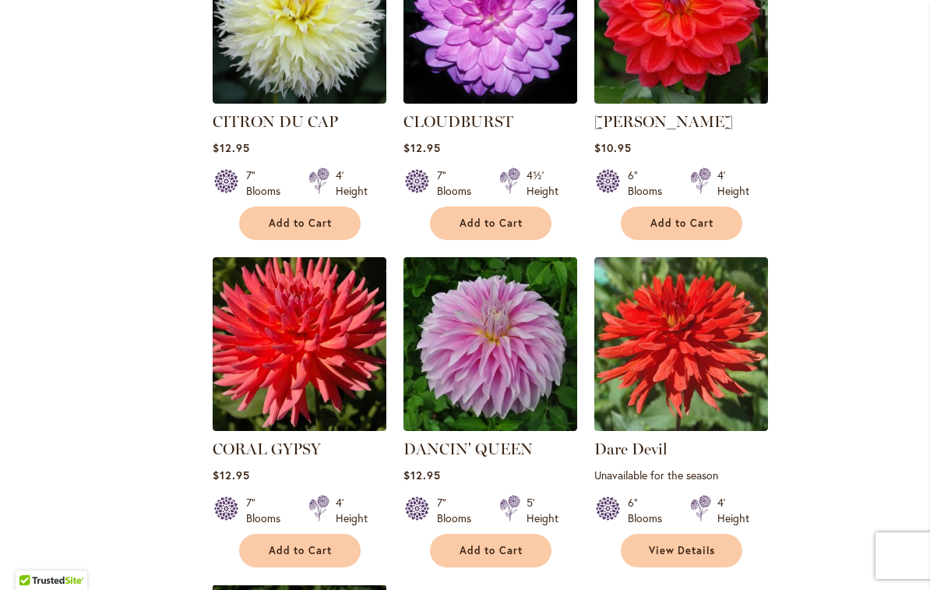
scroll to position [1432, 0]
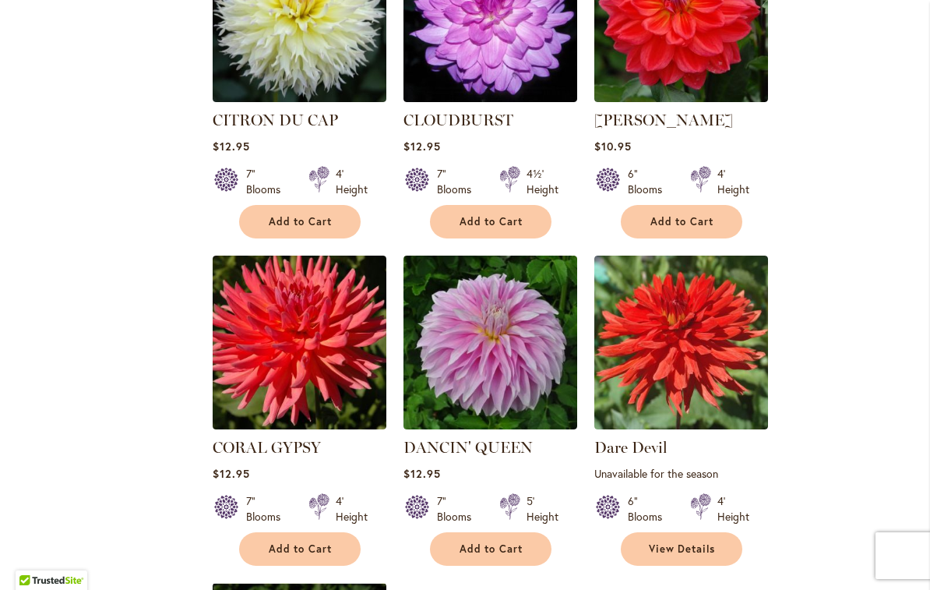
click at [506, 542] on span "Add to Cart" at bounding box center [492, 548] width 64 height 13
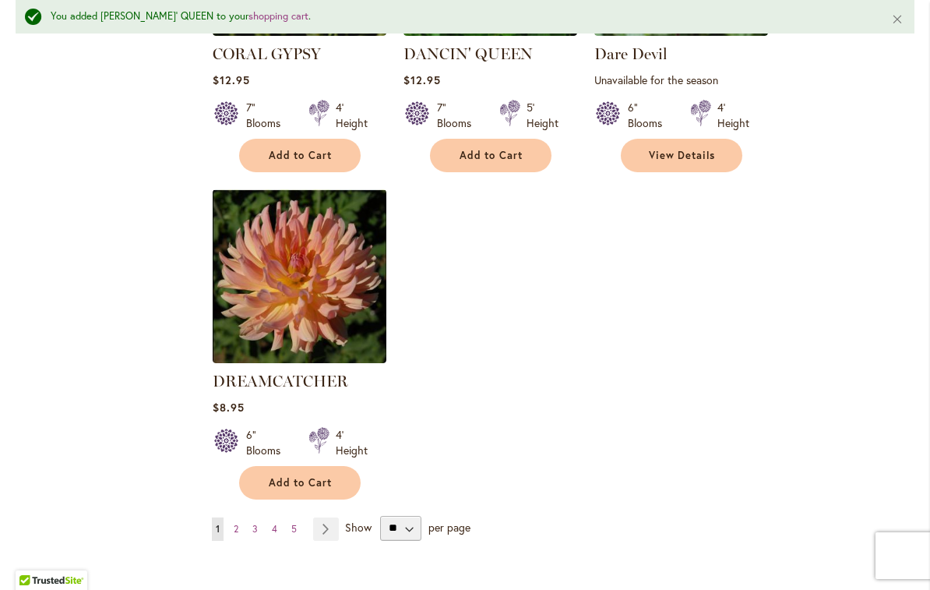
scroll to position [1888, 0]
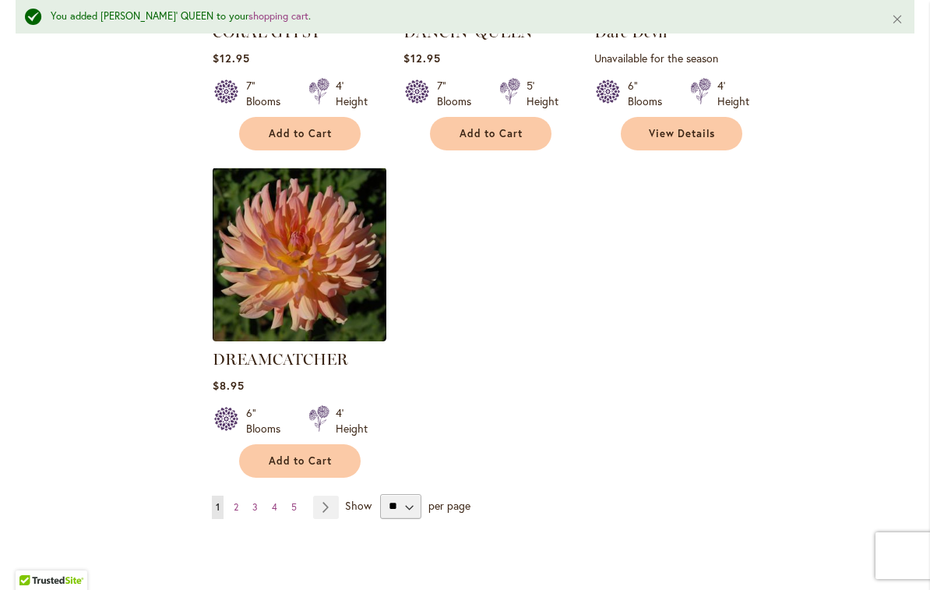
click at [322, 496] on link "Page Next" at bounding box center [326, 507] width 26 height 23
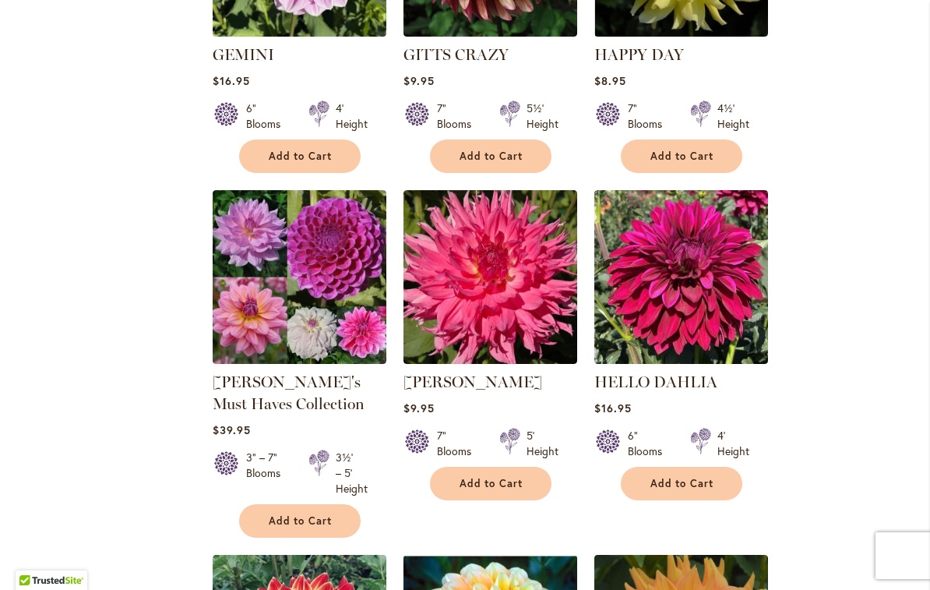
scroll to position [1208, 0]
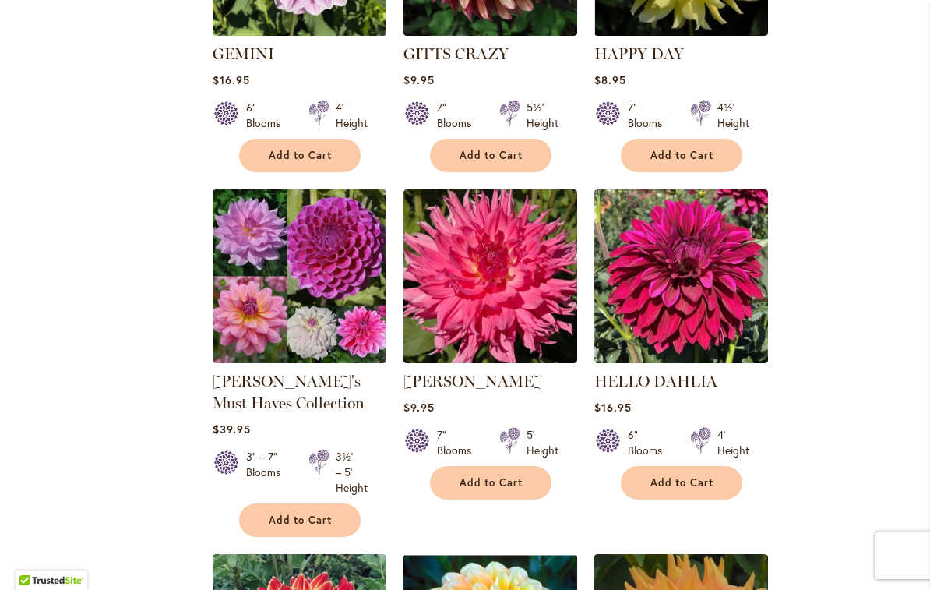
click at [488, 498] on button "Add to Cart" at bounding box center [491, 483] width 122 height 34
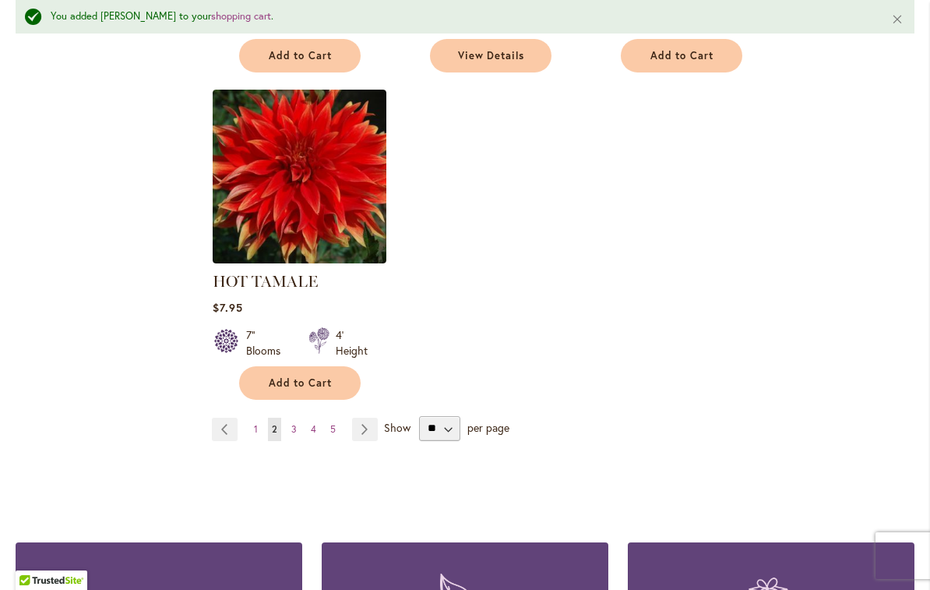
scroll to position [2042, 0]
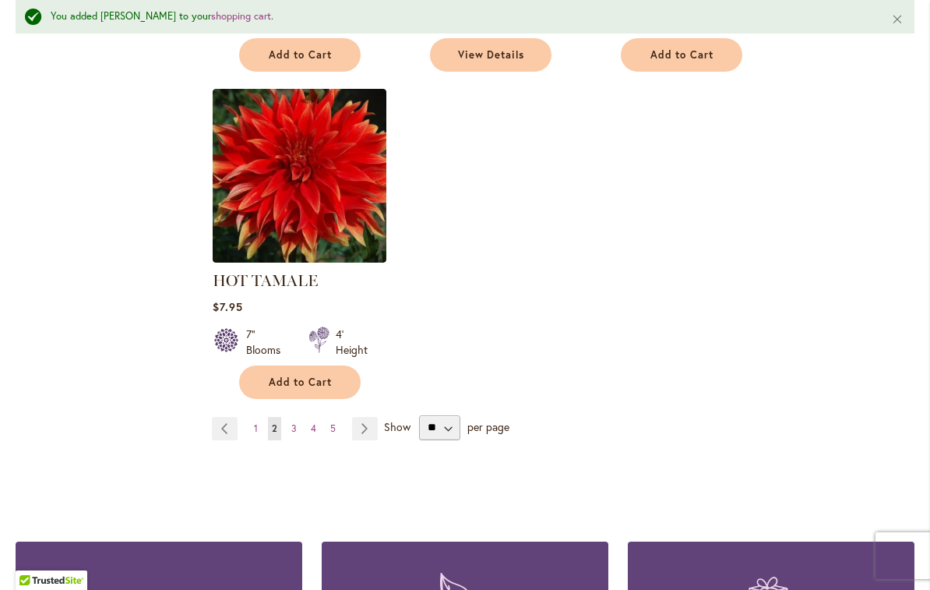
click at [302, 381] on span "Add to Cart" at bounding box center [301, 382] width 64 height 13
click at [362, 436] on link "Page Next" at bounding box center [365, 428] width 26 height 23
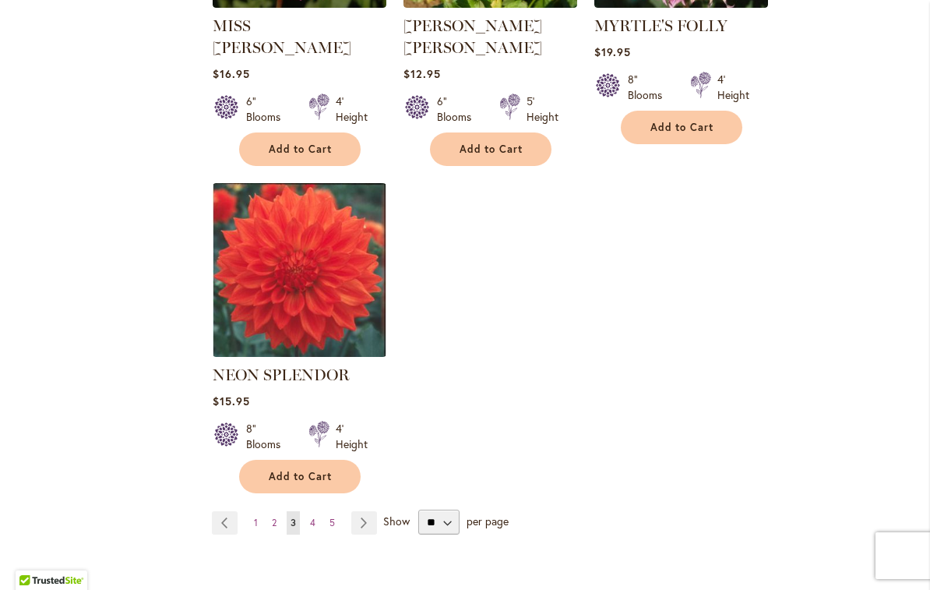
scroll to position [1904, 0]
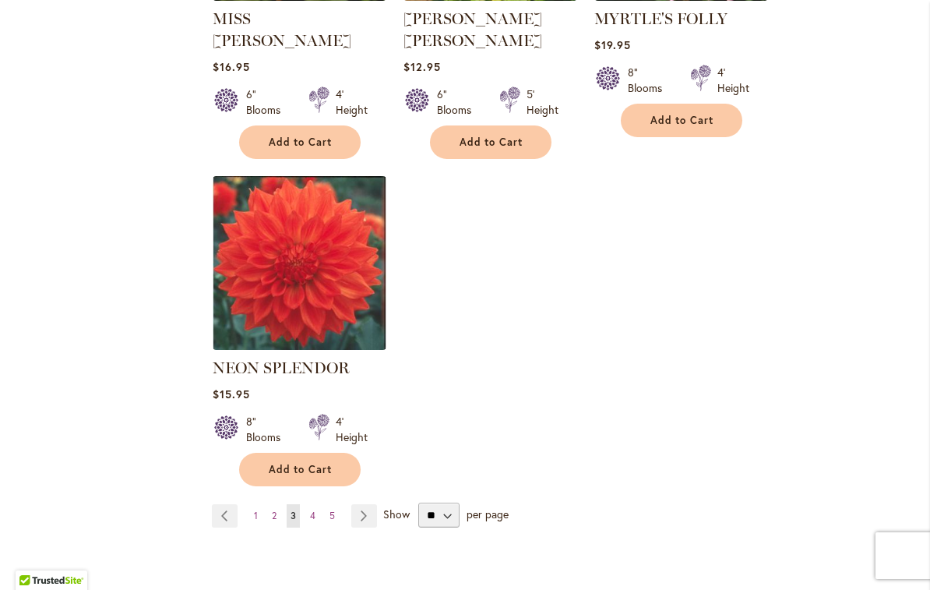
click at [289, 463] on span "Add to Cart" at bounding box center [301, 469] width 64 height 13
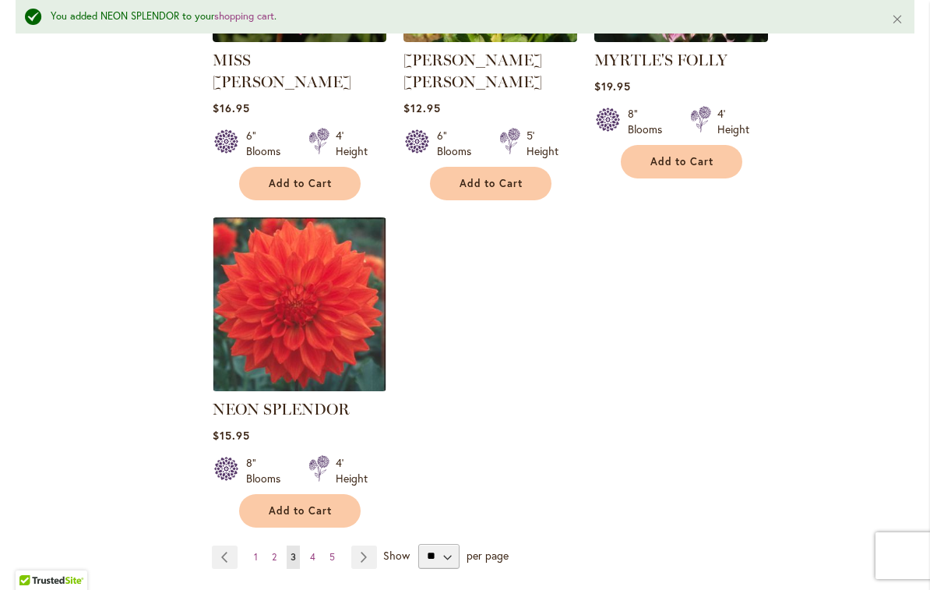
click at [388, 547] on span "Show" at bounding box center [396, 554] width 26 height 15
click at [418, 544] on select "** ** ** **" at bounding box center [438, 556] width 41 height 25
click at [358, 546] on link "Page Next" at bounding box center [364, 557] width 26 height 23
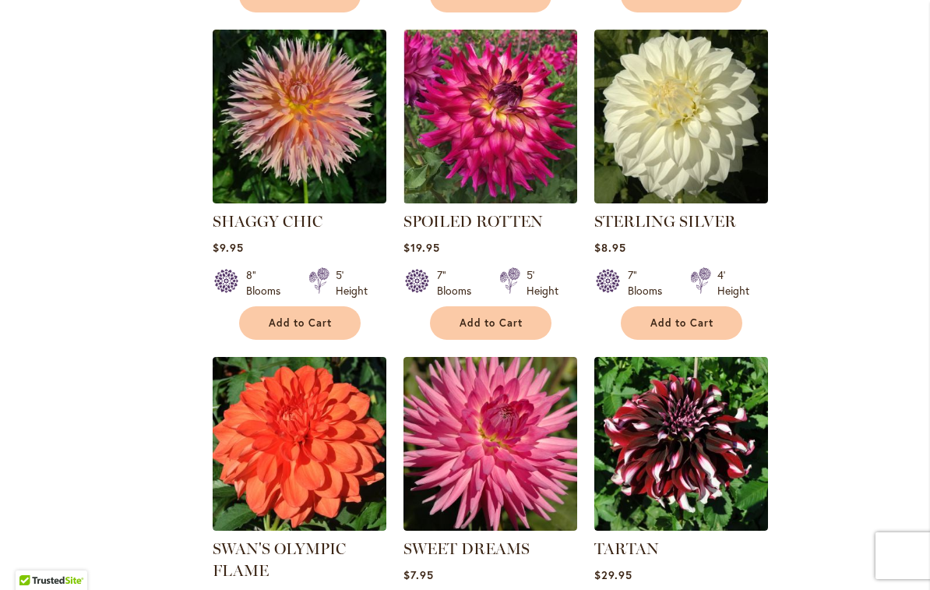
scroll to position [1365, 0]
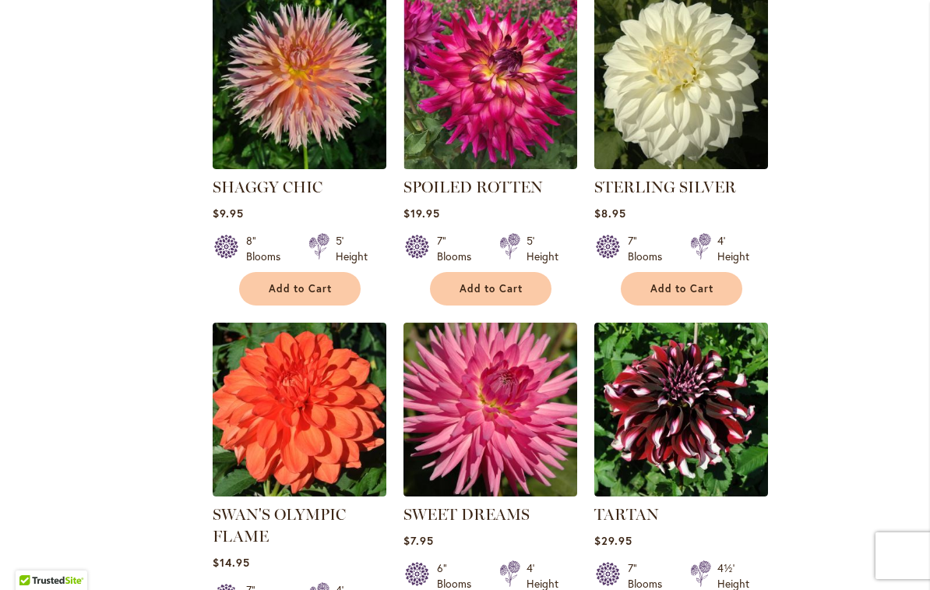
click at [285, 282] on span "Add to Cart" at bounding box center [301, 288] width 64 height 13
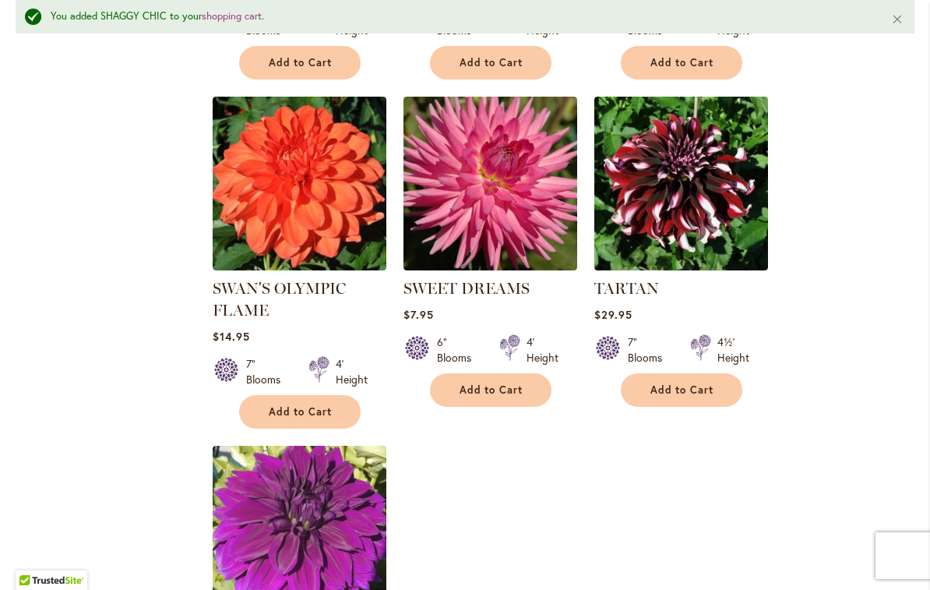
scroll to position [1633, 0]
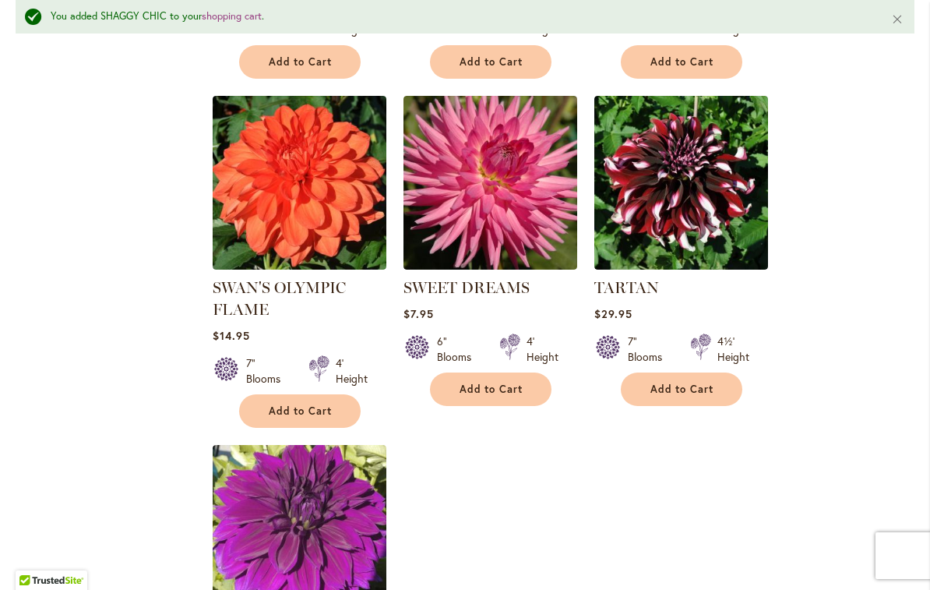
click at [491, 373] on button "Add to Cart" at bounding box center [491, 390] width 122 height 34
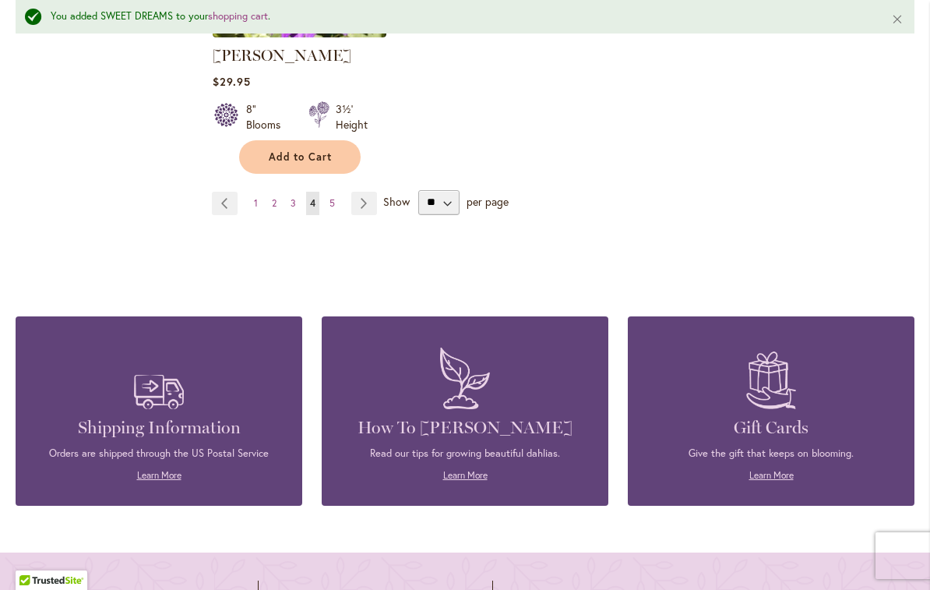
scroll to position [2205, 0]
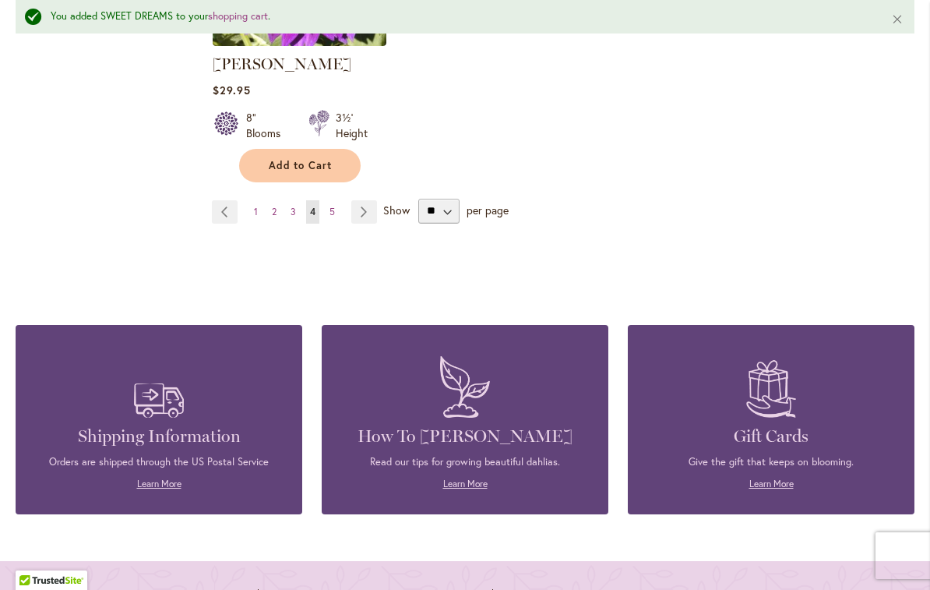
click at [363, 200] on link "Page Next" at bounding box center [364, 211] width 26 height 23
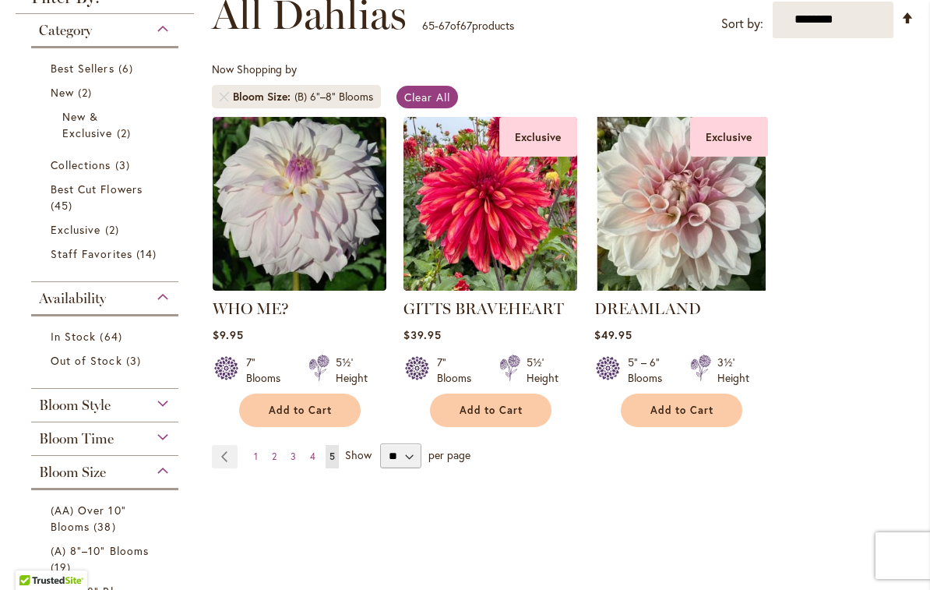
scroll to position [238, 0]
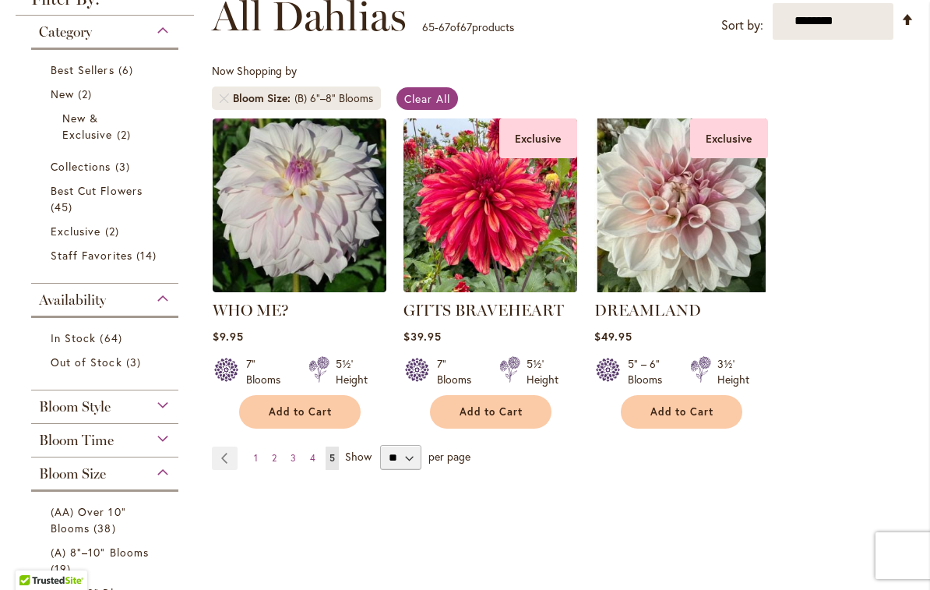
click at [83, 261] on span "Staff Favorites" at bounding box center [92, 255] width 82 height 15
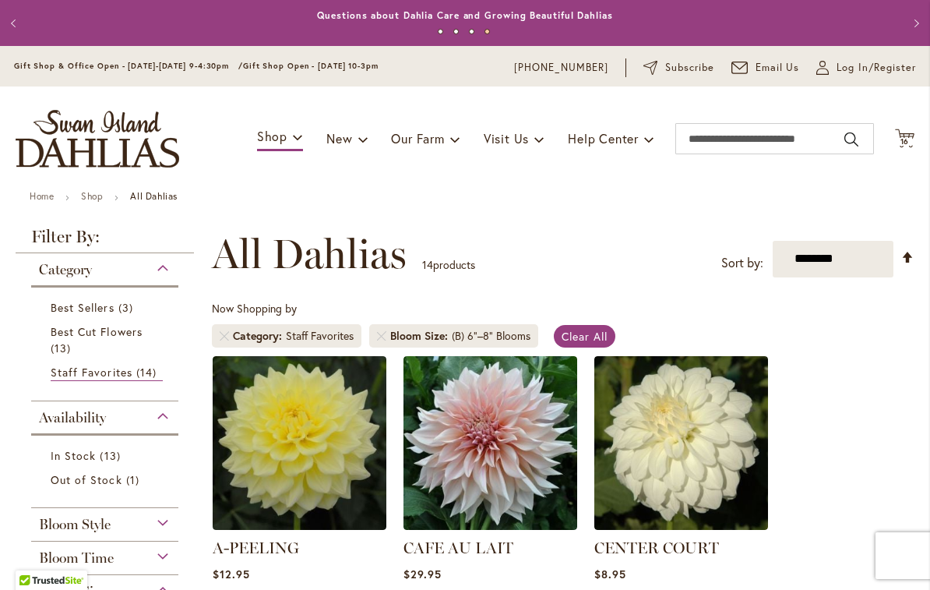
click at [863, 66] on span "Log In/Register" at bounding box center [876, 68] width 79 height 16
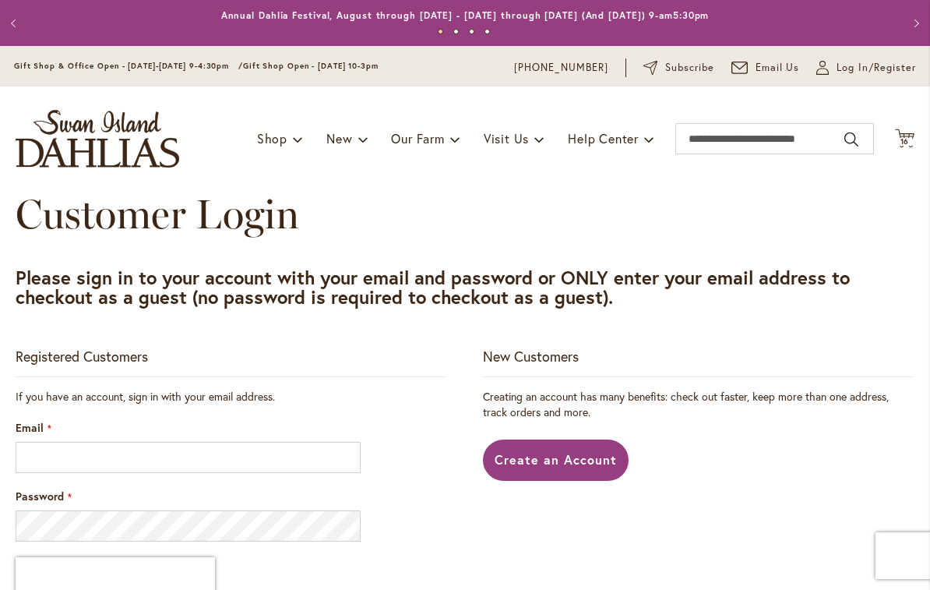
scroll to position [241, 0]
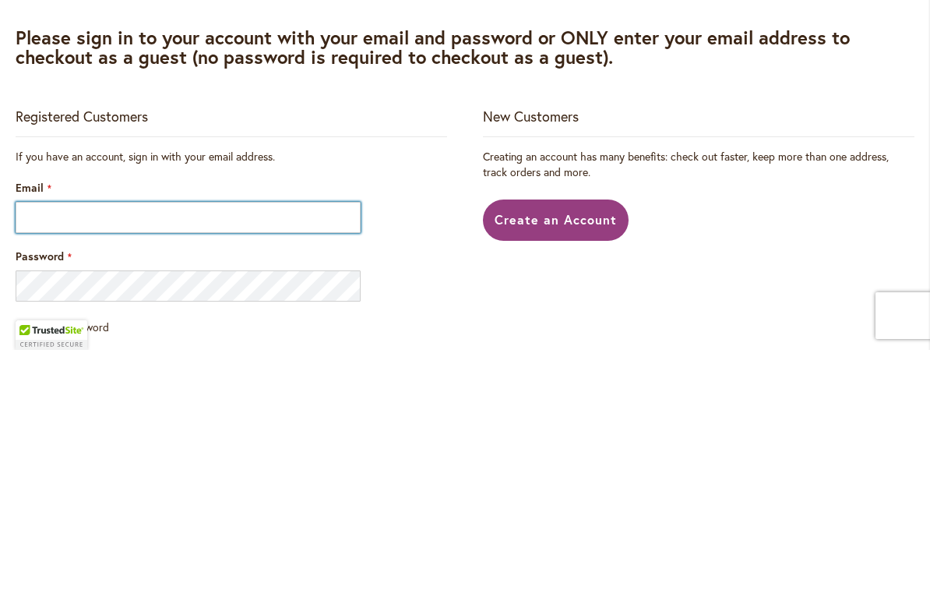
type input "**********"
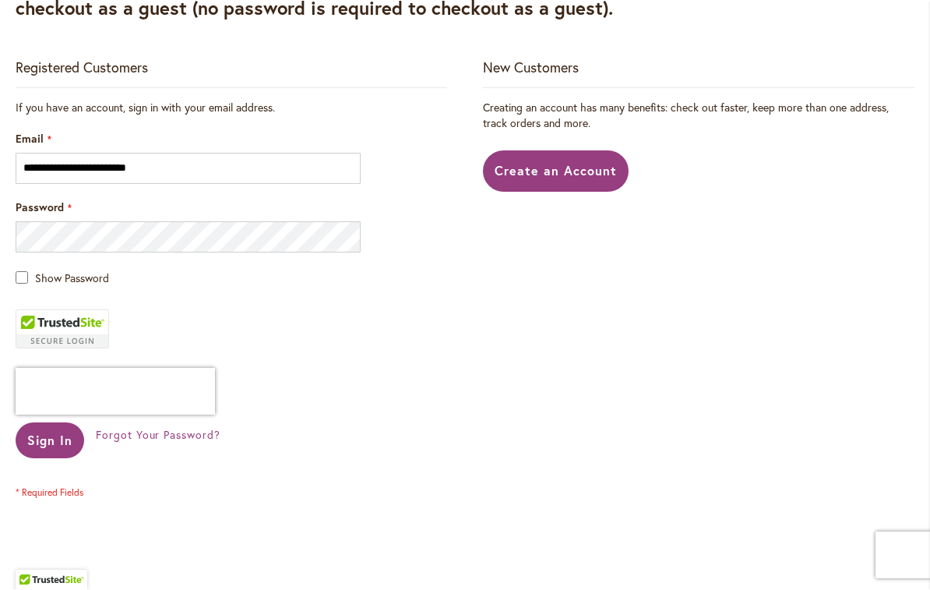
scroll to position [288, 0]
click at [41, 446] on span "Sign In" at bounding box center [49, 441] width 45 height 16
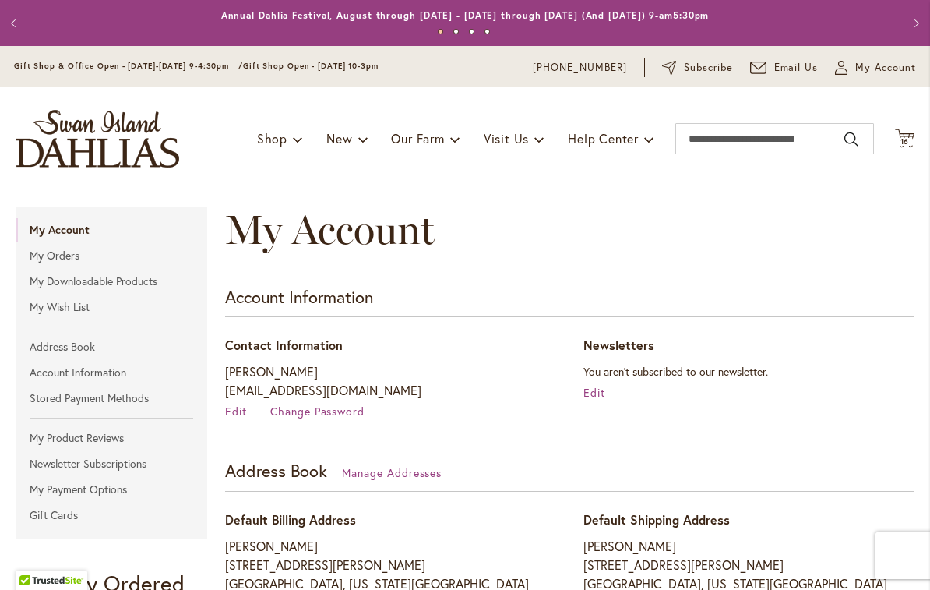
click at [900, 134] on icon at bounding box center [904, 138] width 19 height 19
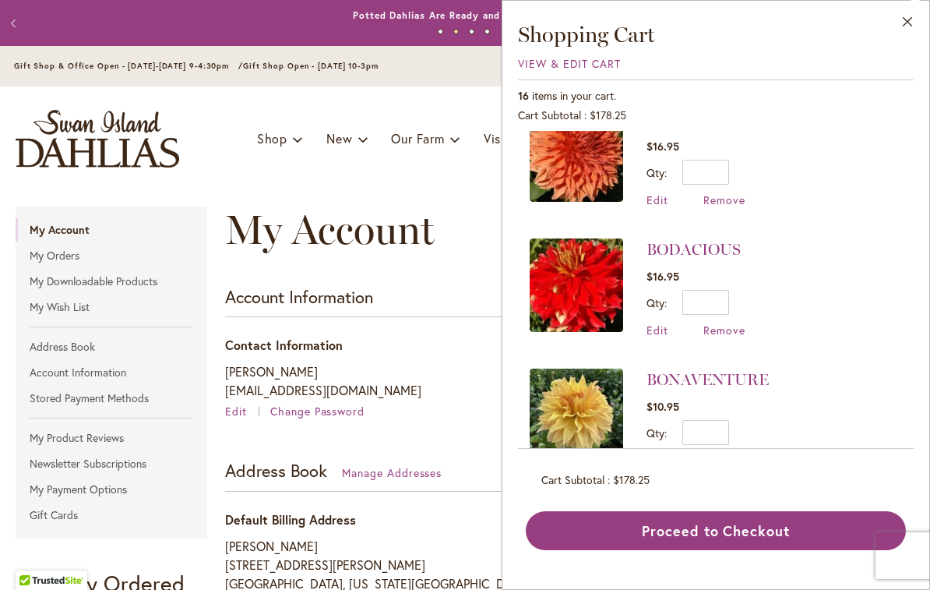
scroll to position [1747, 0]
click at [711, 550] on button "Proceed to Checkout" at bounding box center [716, 530] width 380 height 39
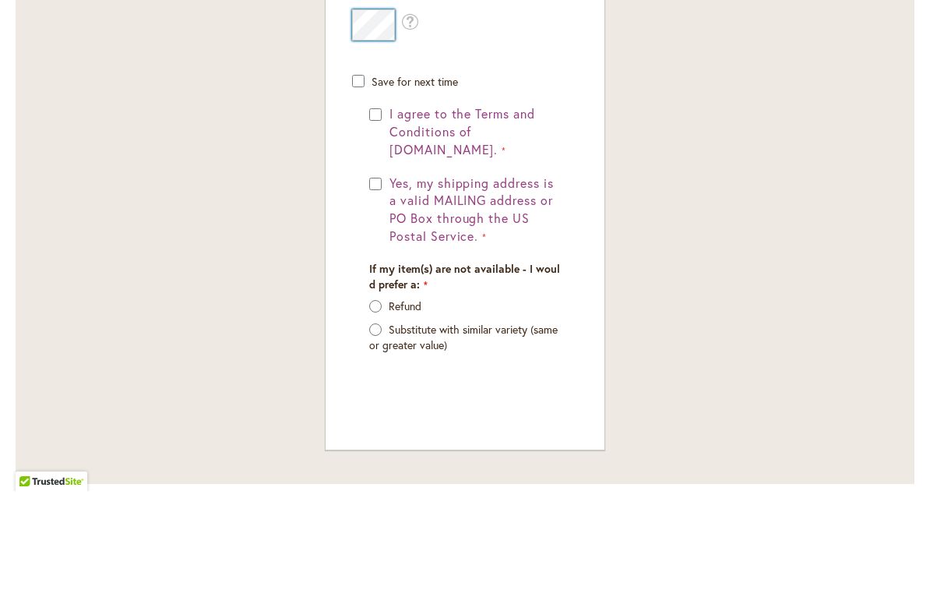
scroll to position [1277, 0]
click at [378, 204] on div "I agree to the Terms and Conditions of [DOMAIN_NAME]." at bounding box center [465, 231] width 192 height 54
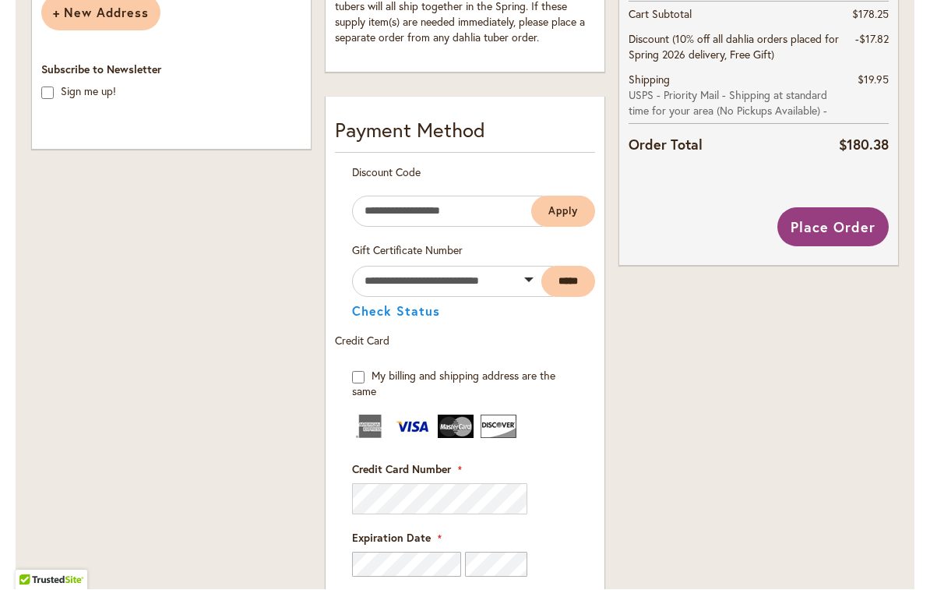
scroll to position [769, 0]
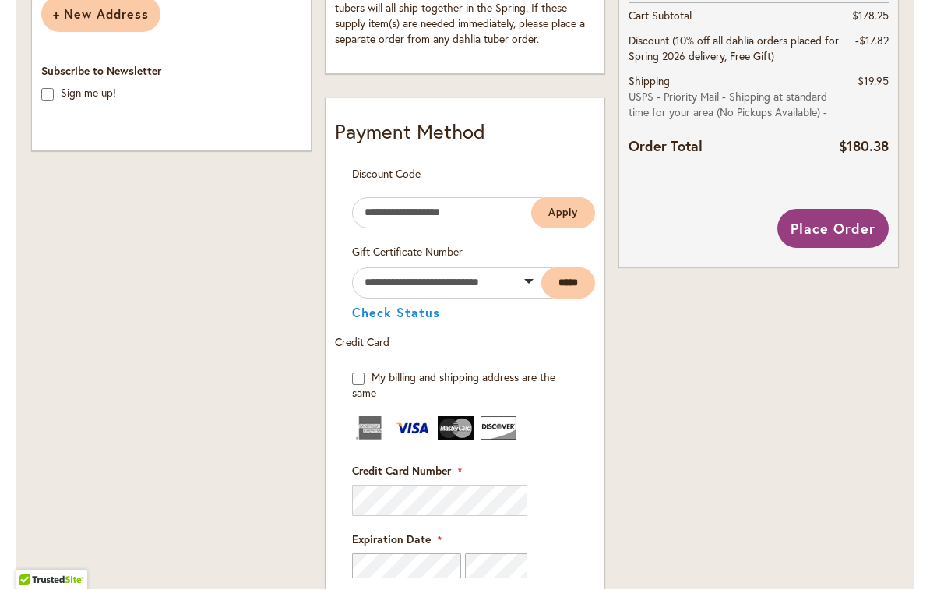
click at [820, 230] on span "Place Order" at bounding box center [833, 229] width 85 height 19
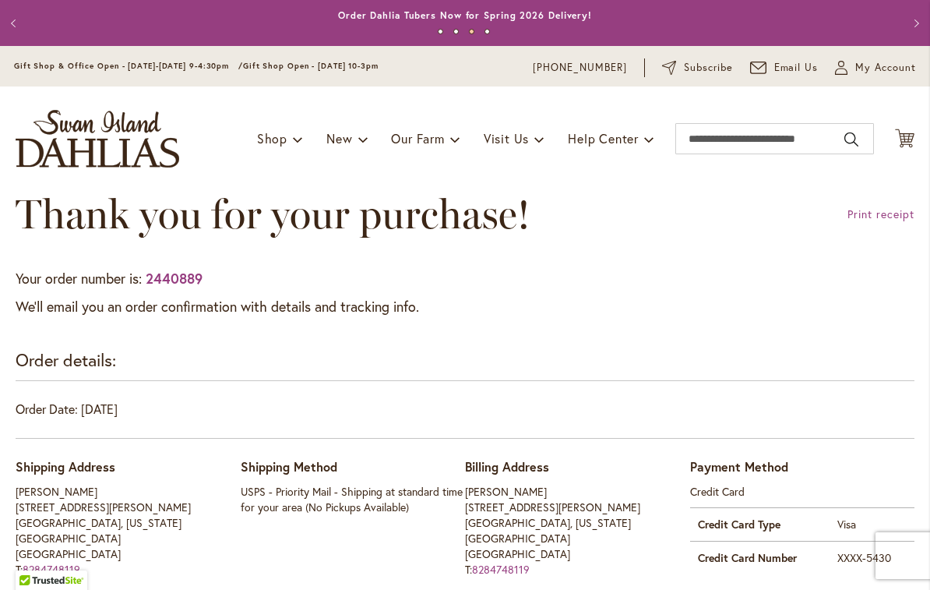
click at [883, 72] on span "My Account" at bounding box center [886, 68] width 61 height 16
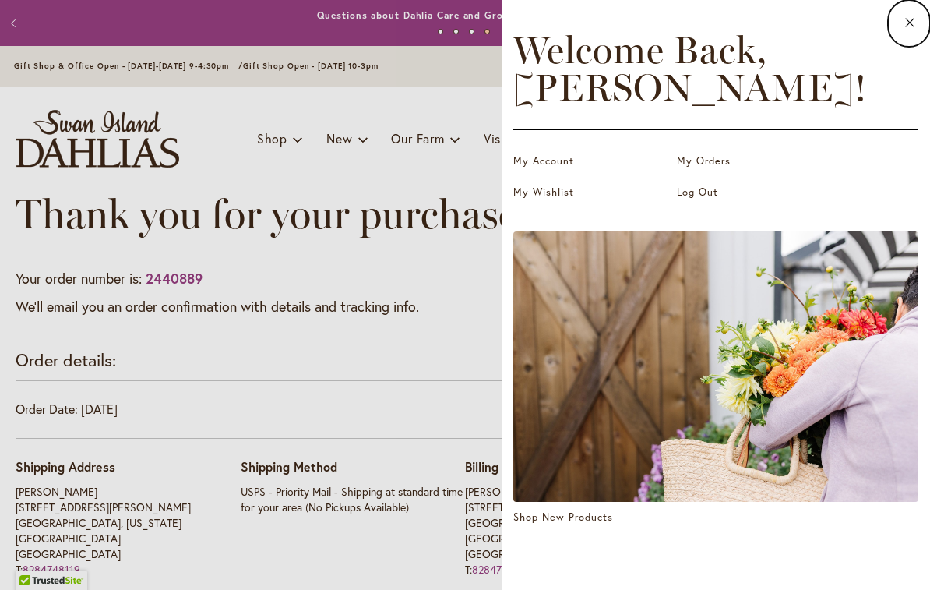
click at [692, 192] on link "Log Out" at bounding box center [755, 193] width 156 height 16
